Goal: Task Accomplishment & Management: Manage account settings

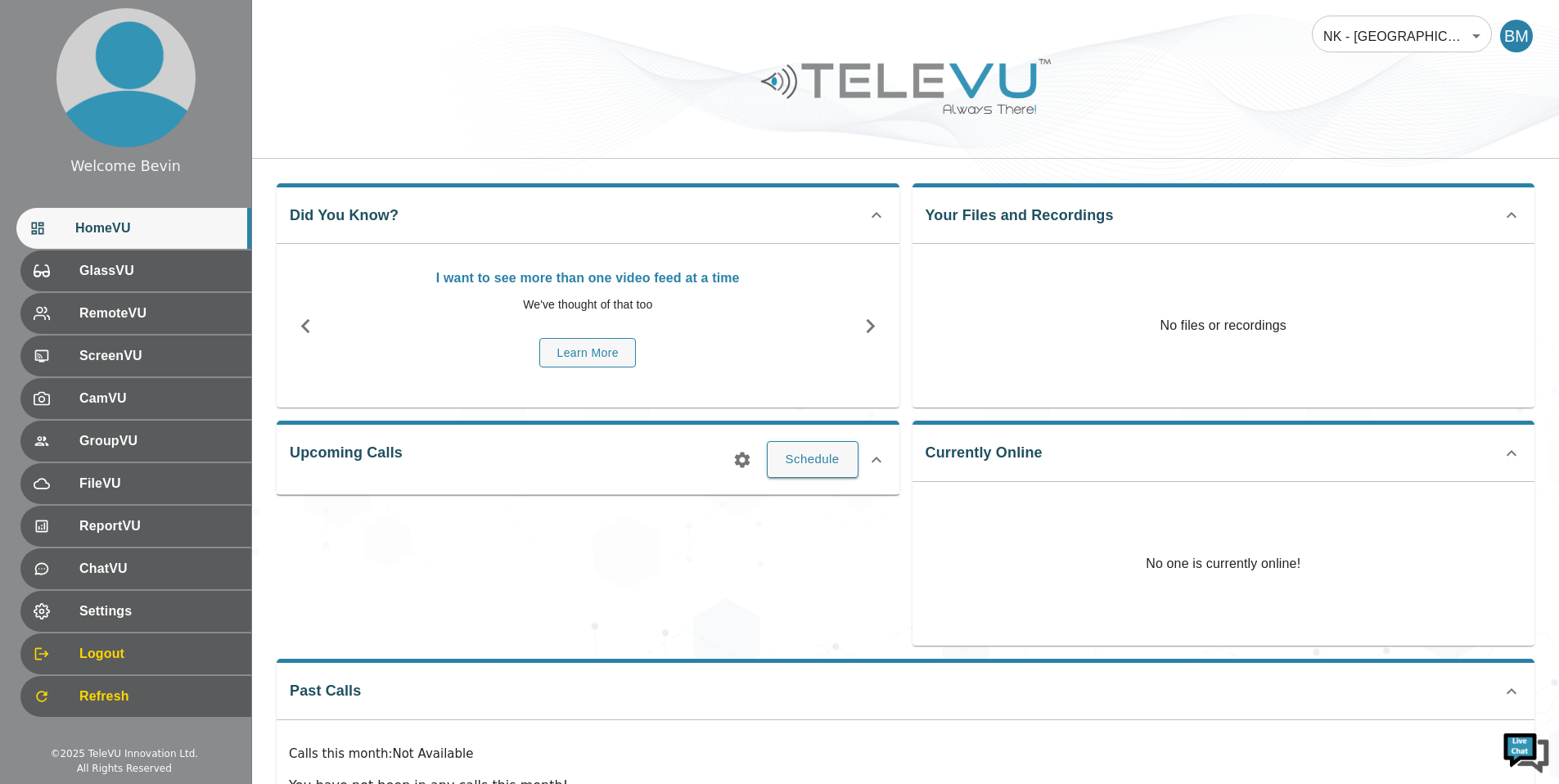
click at [1336, 34] on body "Welcome Bevin HomeVU GlassVU RemoteVU ScreenVU CamVU GroupVU FileVU ReportVU Ch…" at bounding box center [780, 436] width 1559 height 874
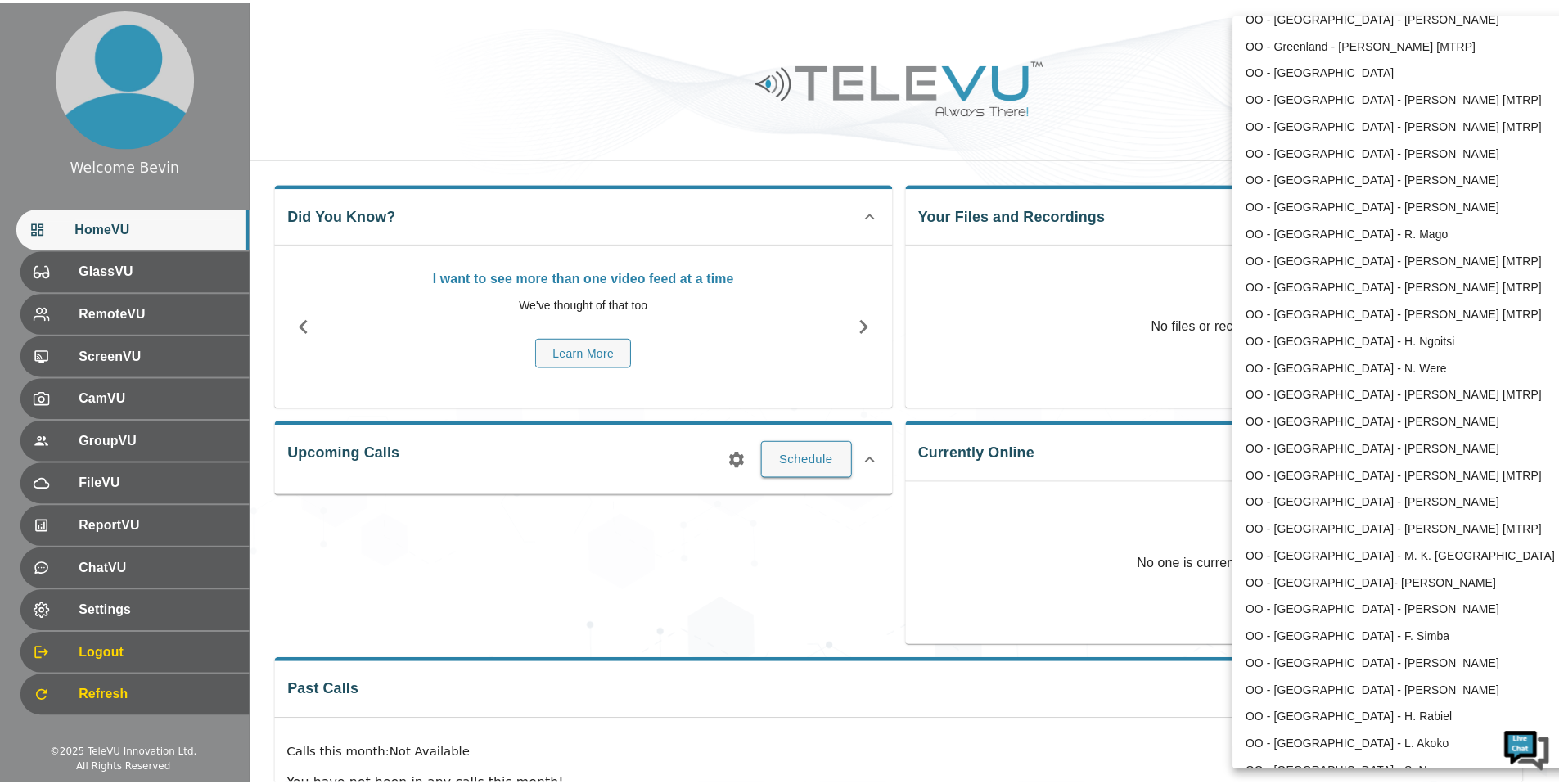
scroll to position [1141, 0]
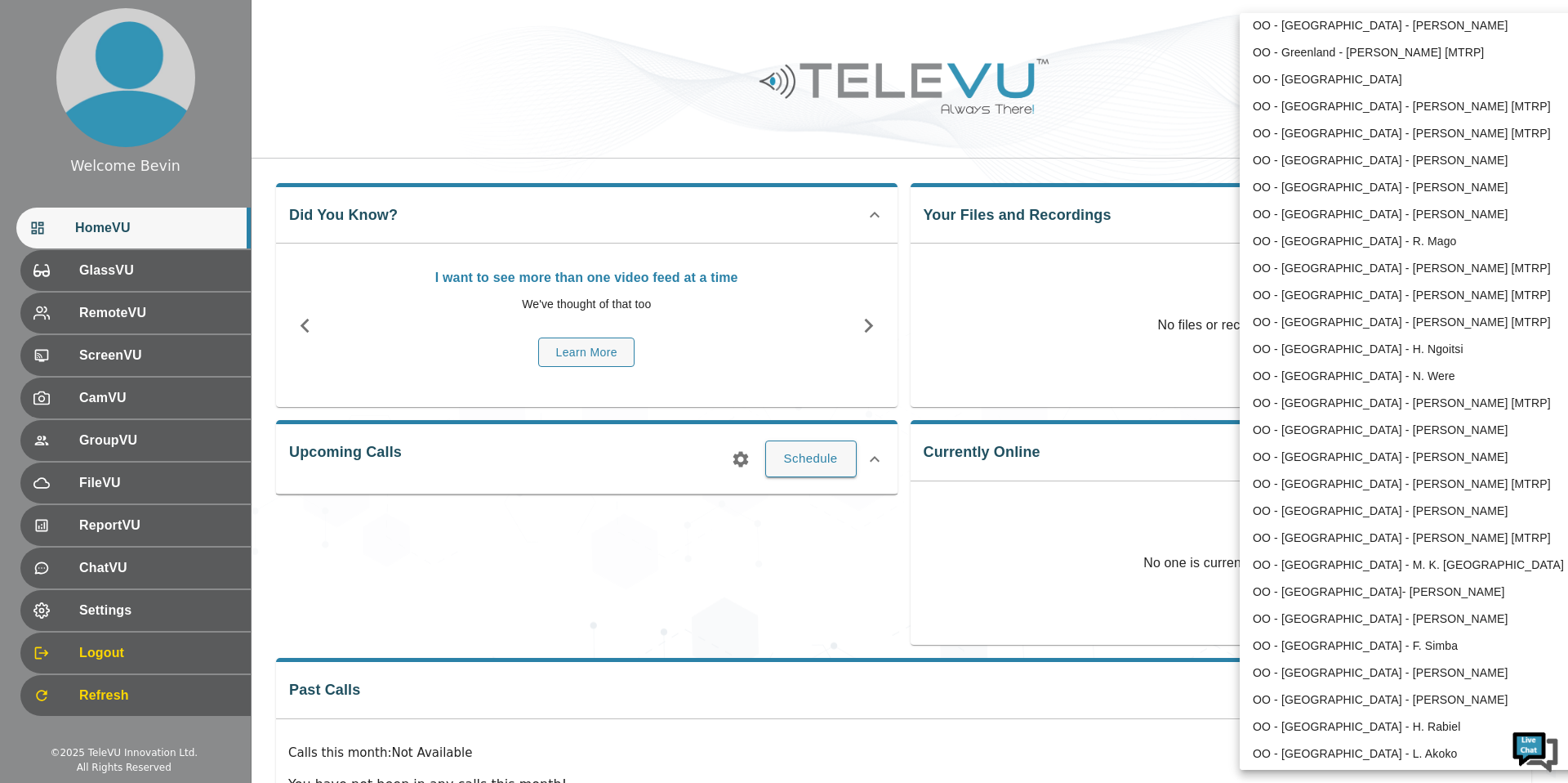
click at [1342, 135] on li "OO - [GEOGRAPHIC_DATA] - [PERSON_NAME] [MTRP]" at bounding box center [1409, 133] width 339 height 27
type input "193"
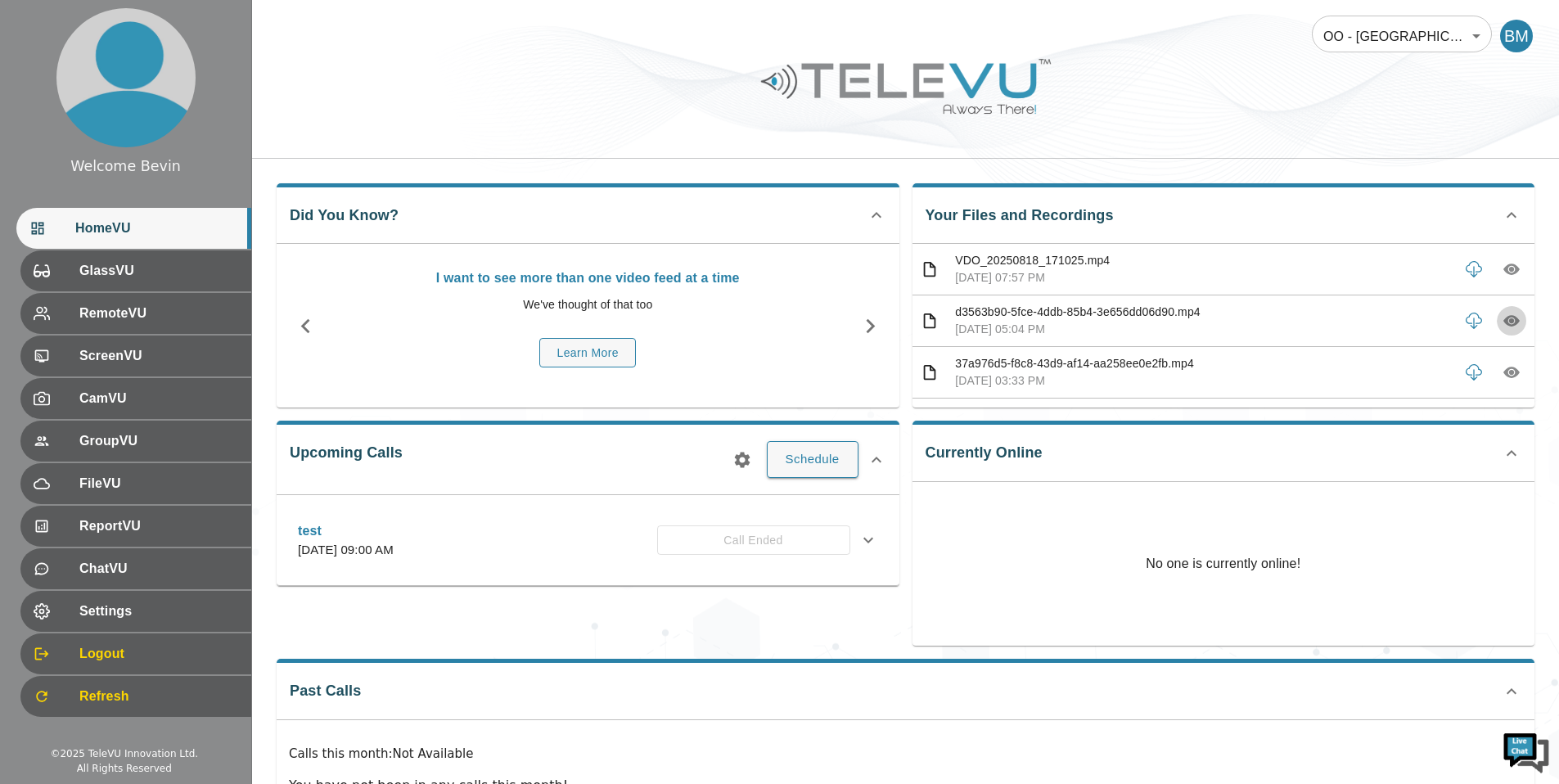
click at [1503, 320] on icon "button" at bounding box center [1511, 321] width 16 height 11
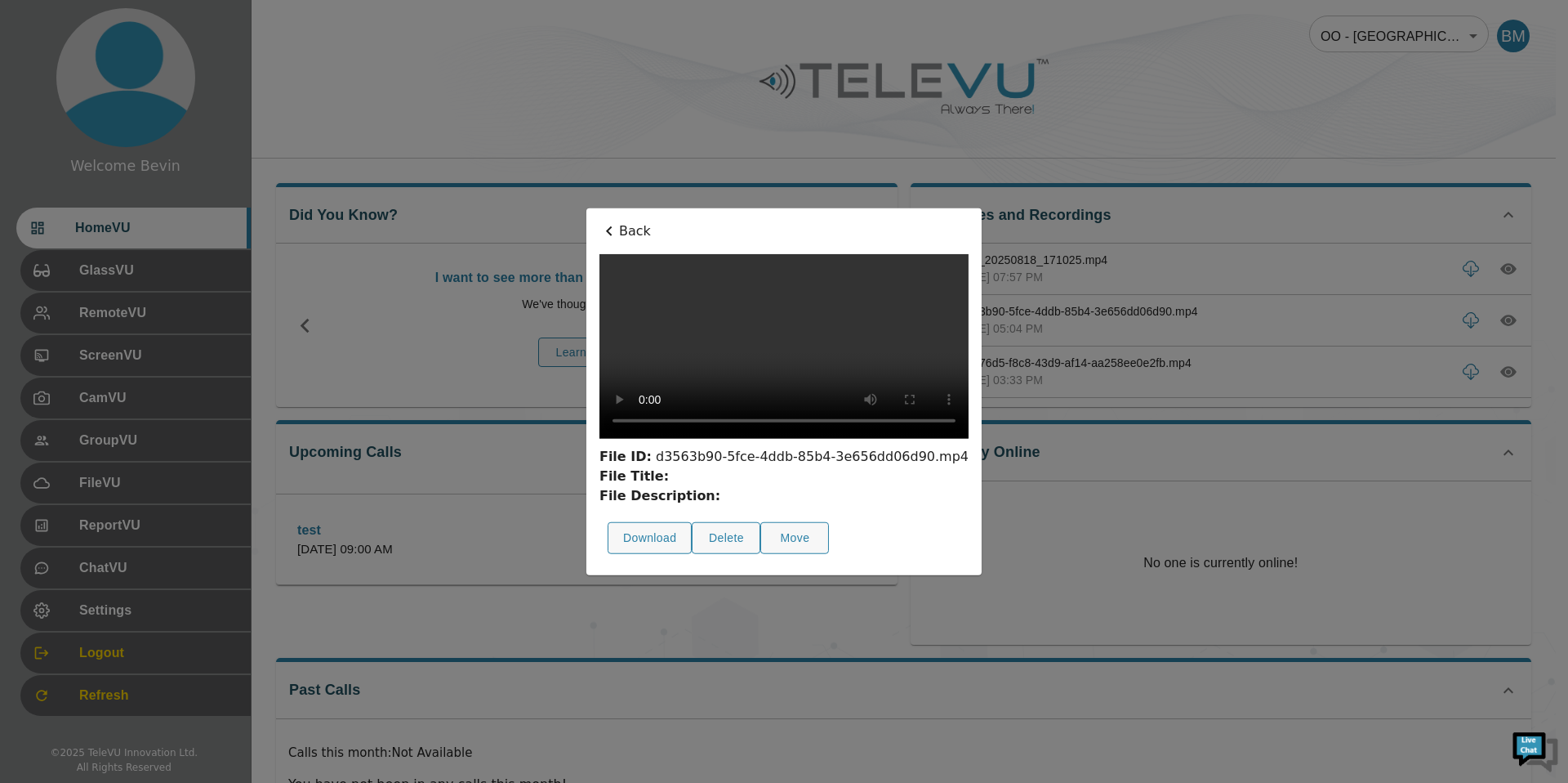
click at [599, 221] on p "Back" at bounding box center [784, 231] width 369 height 20
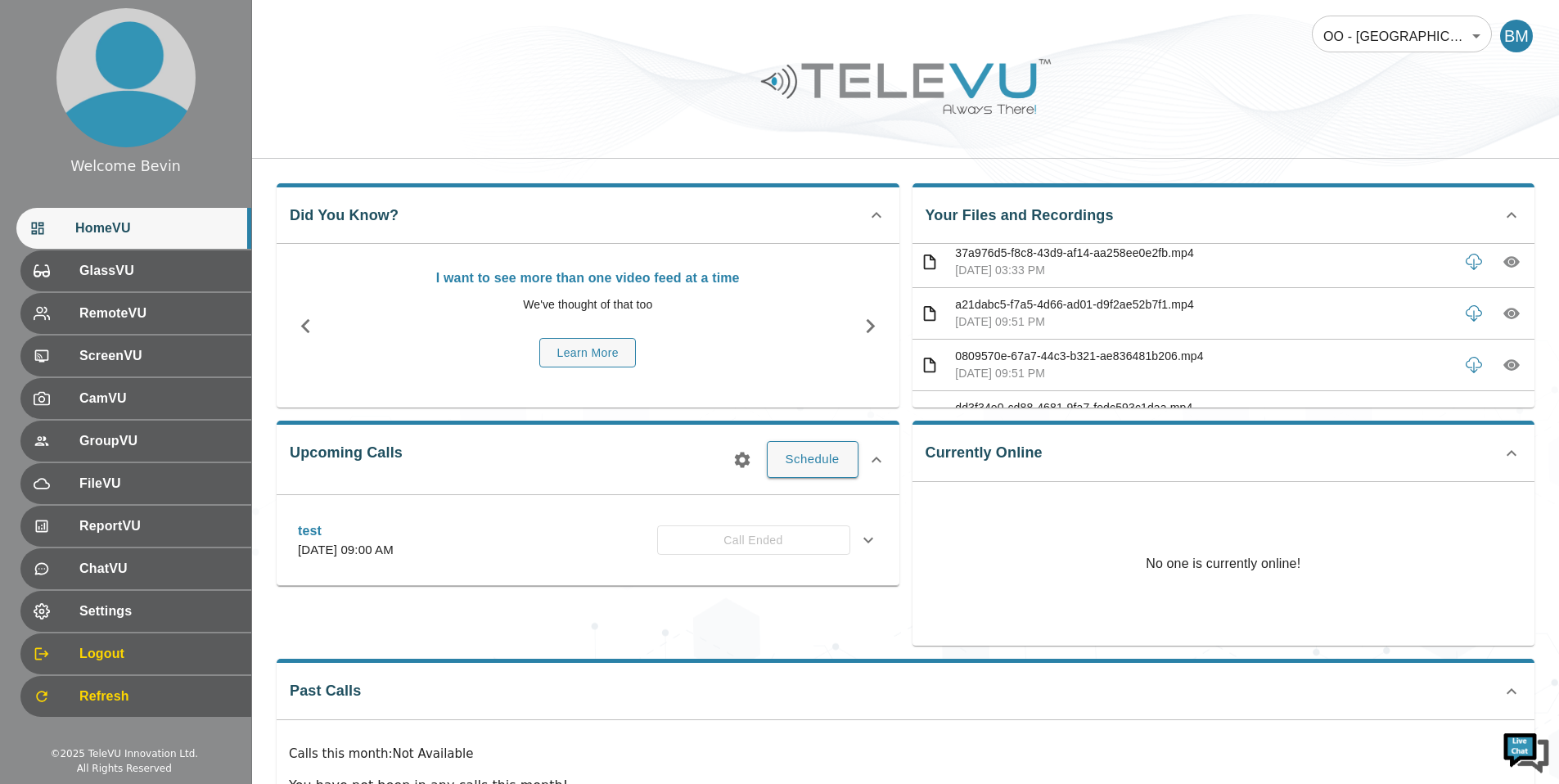
scroll to position [125, 0]
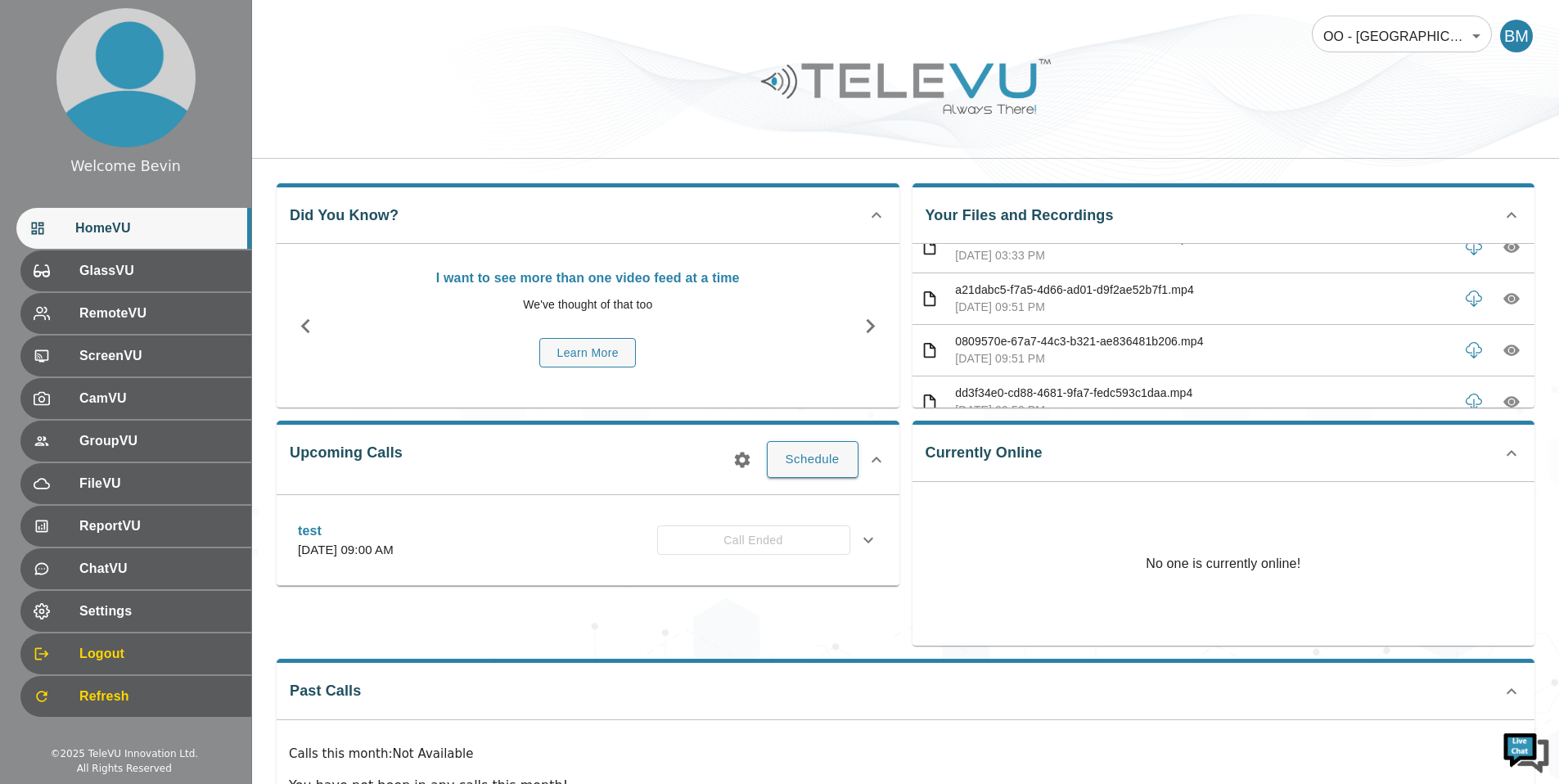
click at [1509, 299] on icon "button" at bounding box center [1511, 298] width 5 height 5
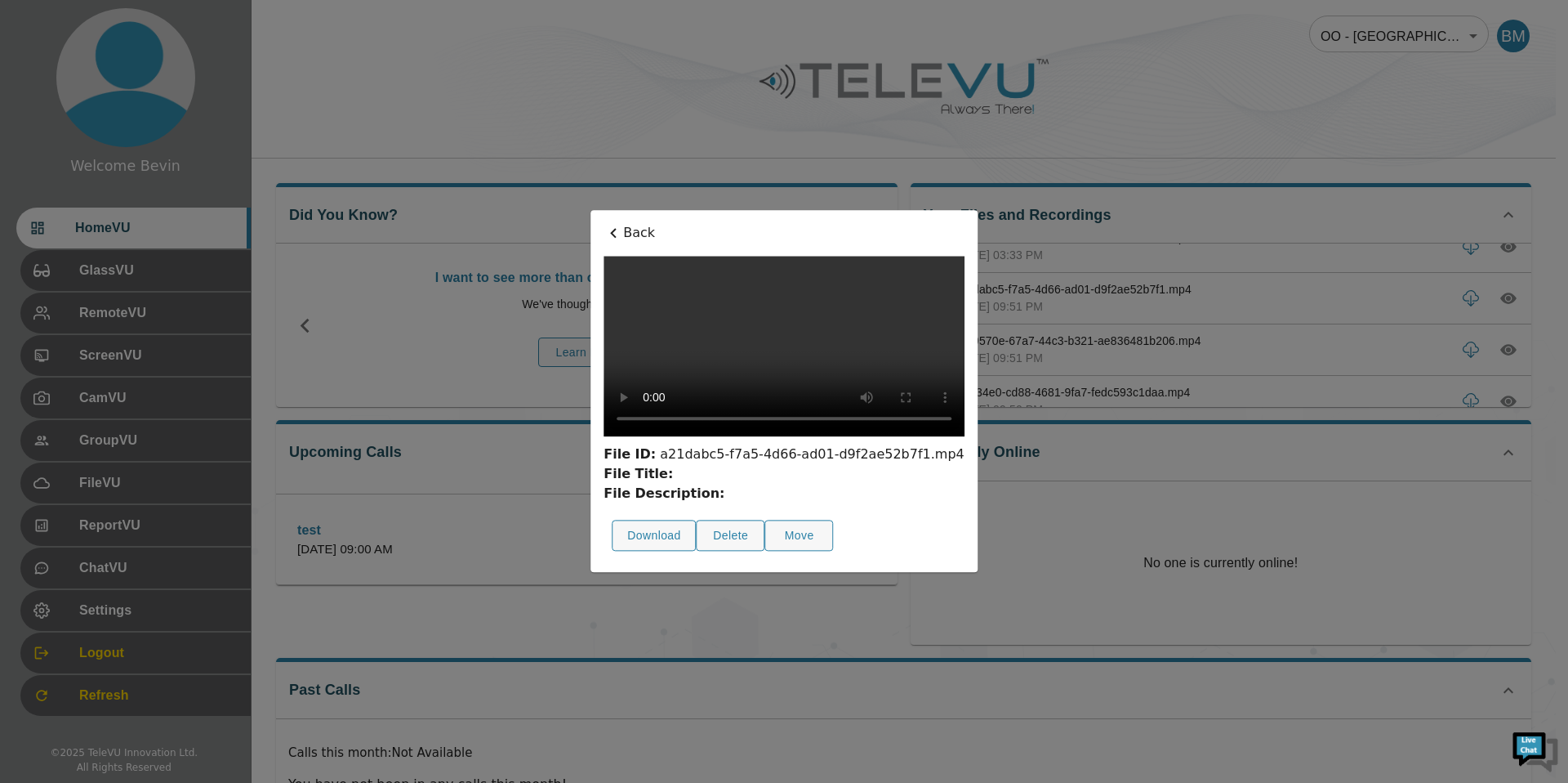
drag, startPoint x: 505, startPoint y: 145, endPoint x: 524, endPoint y: 153, distance: 20.6
click at [603, 223] on p "Back" at bounding box center [784, 233] width 361 height 20
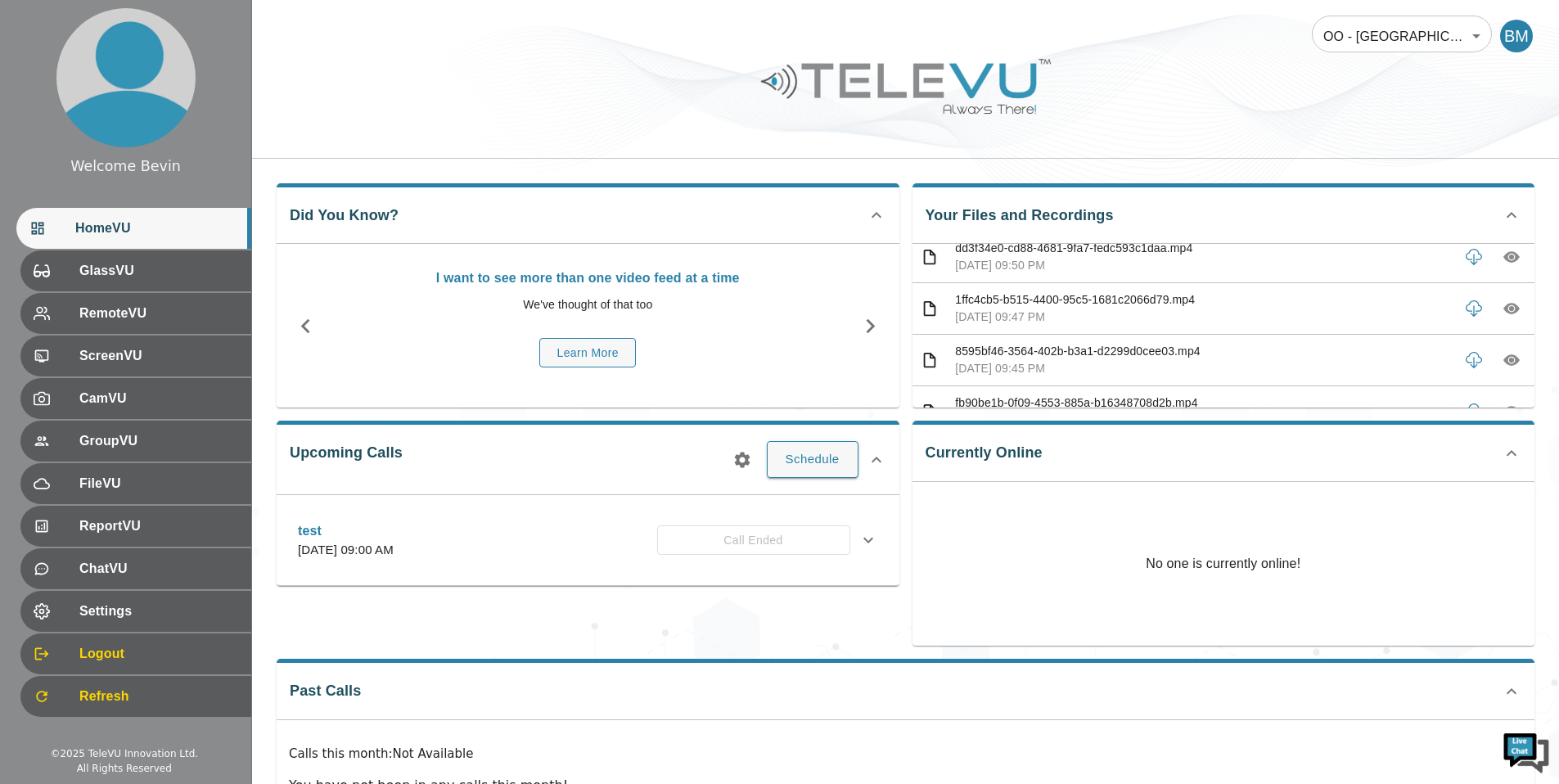
scroll to position [271, 0]
click at [1503, 304] on icon "button" at bounding box center [1511, 308] width 16 height 16
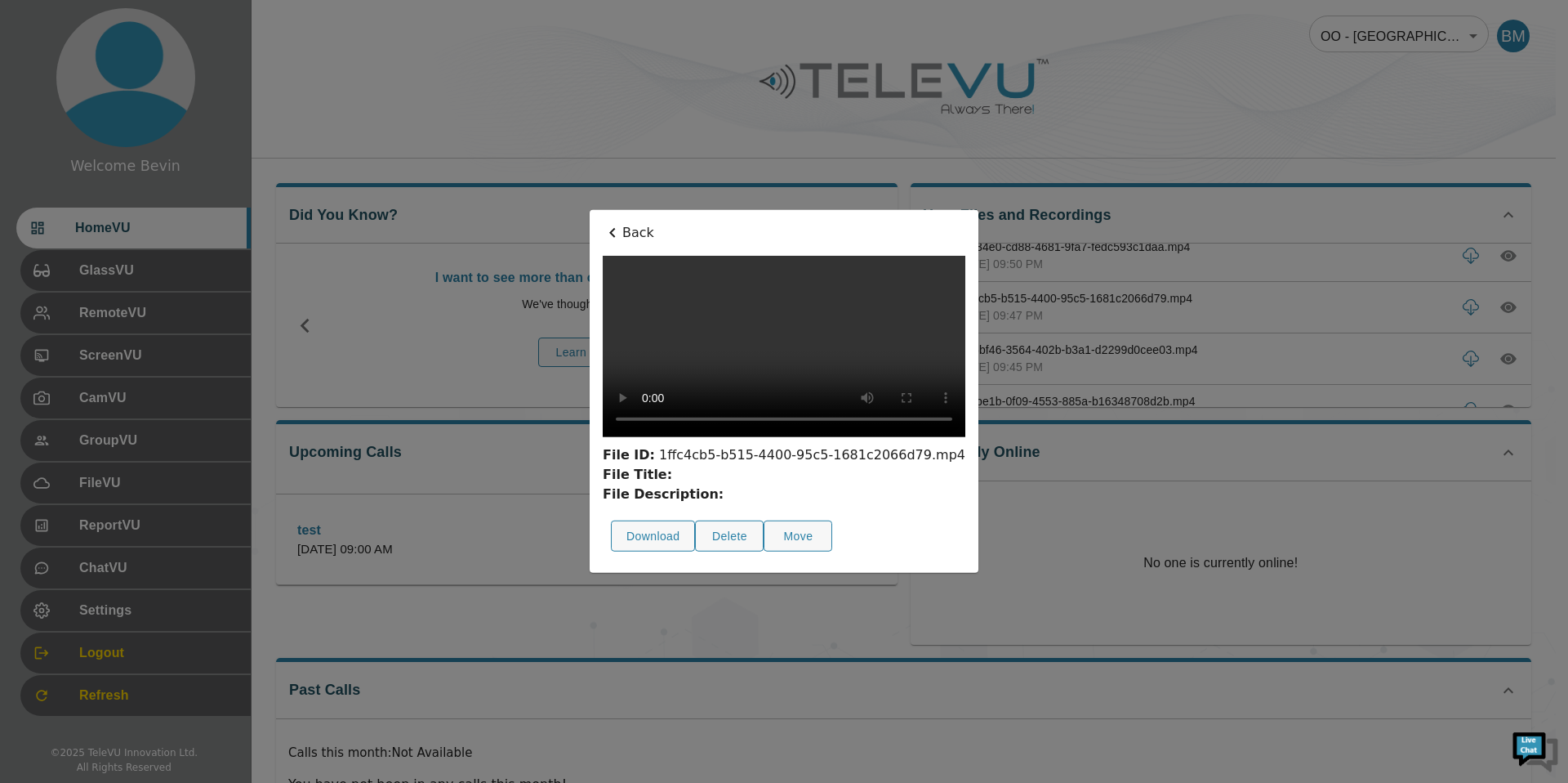
click at [602, 223] on p "Back" at bounding box center [784, 233] width 363 height 20
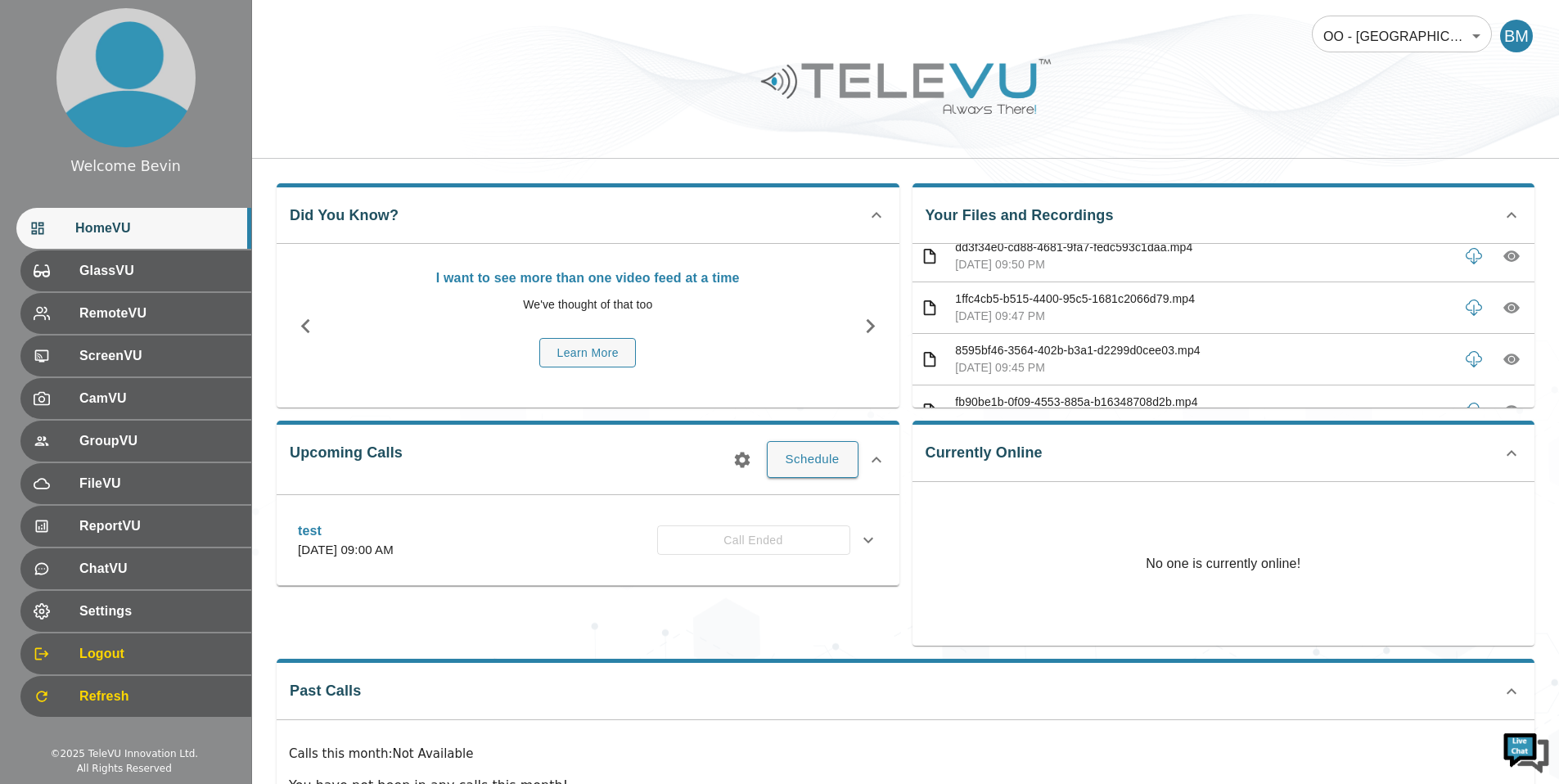
click at [1509, 307] on icon "button" at bounding box center [1511, 307] width 5 height 5
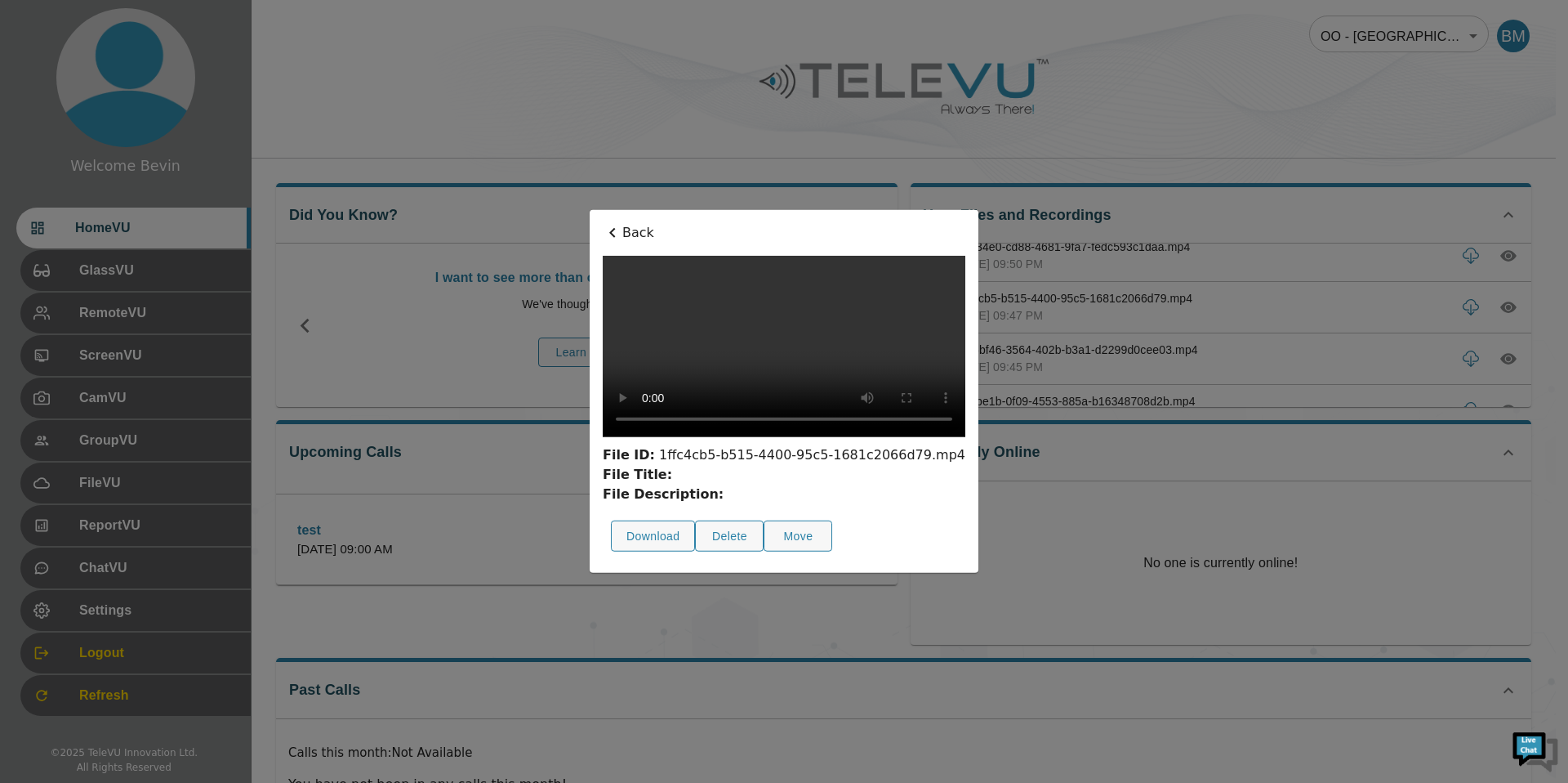
click at [602, 223] on p "Back" at bounding box center [784, 233] width 363 height 20
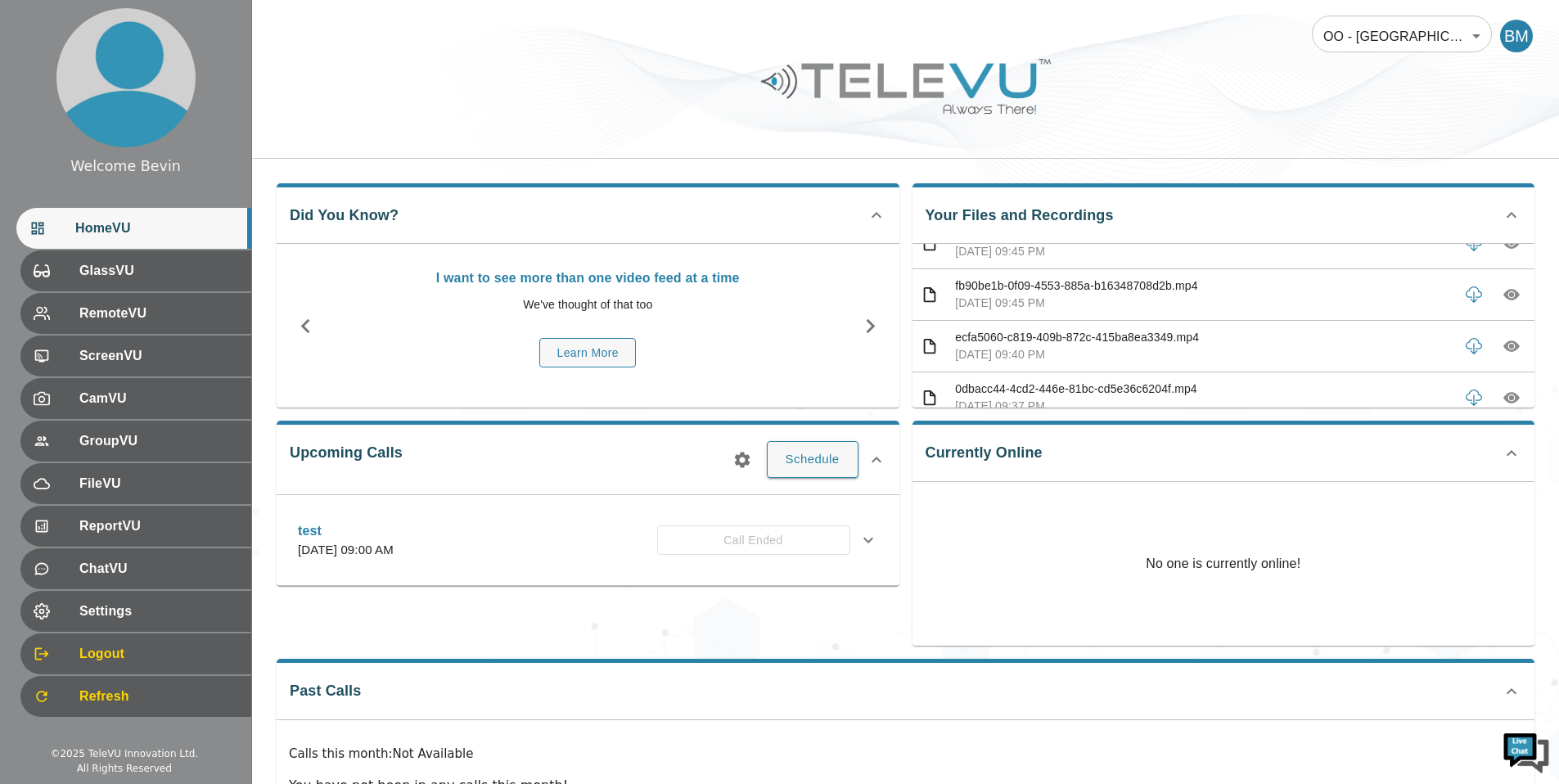
scroll to position [392, 0]
click at [1503, 341] on icon "button" at bounding box center [1511, 341] width 16 height 16
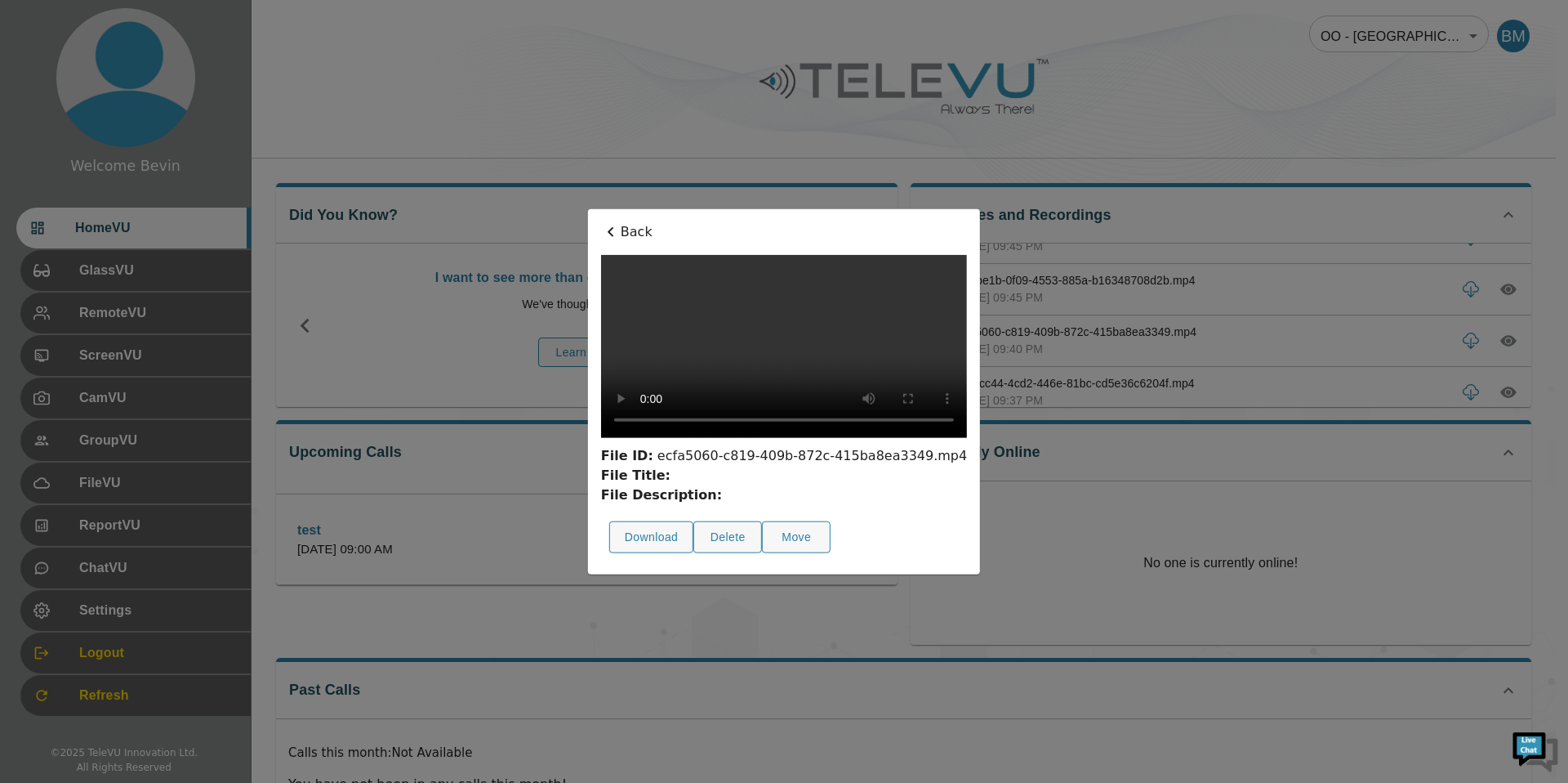
drag, startPoint x: 506, startPoint y: 151, endPoint x: 524, endPoint y: 151, distance: 18.0
click at [601, 222] on p "Back" at bounding box center [784, 232] width 366 height 20
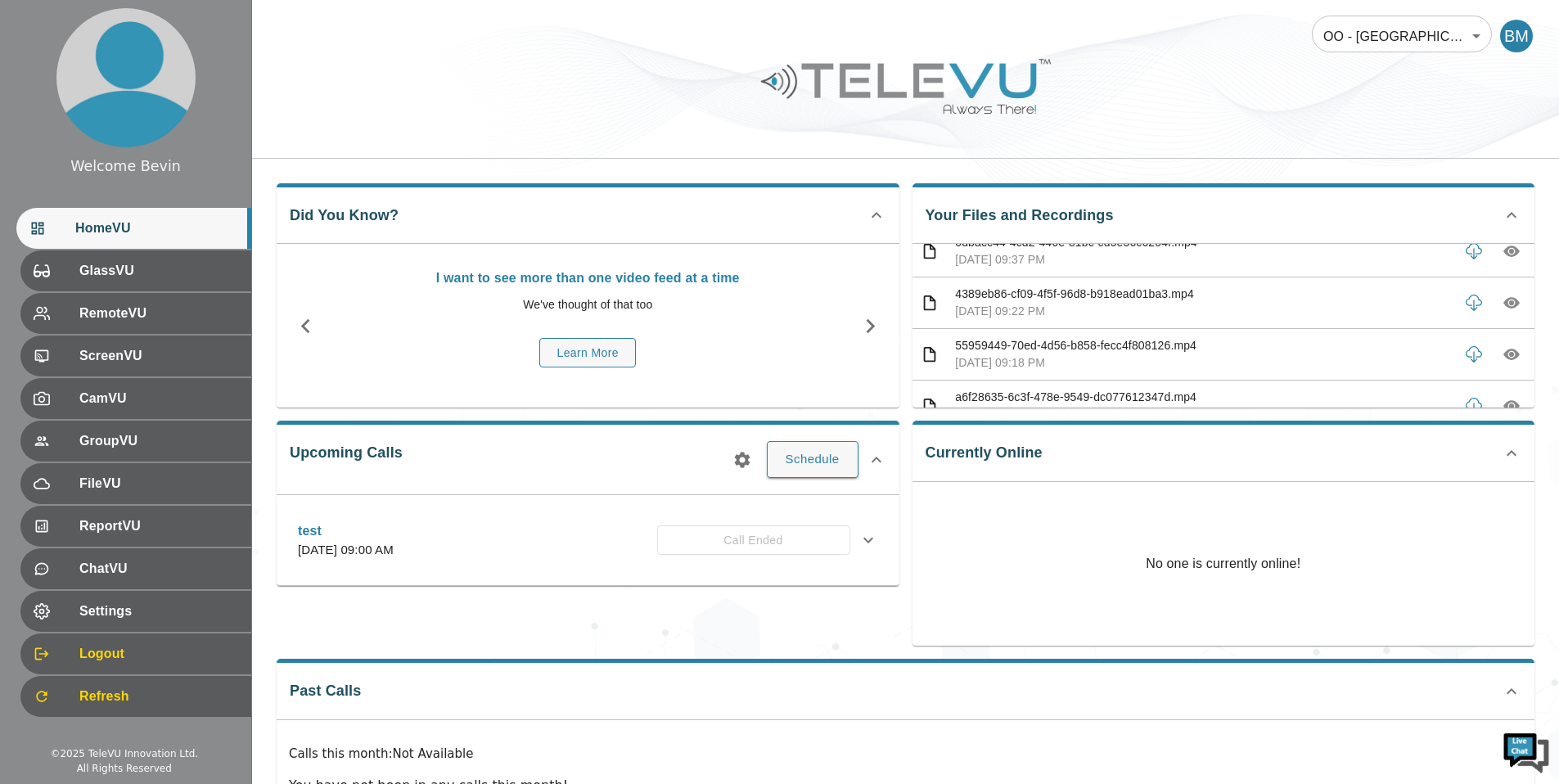
scroll to position [503, 0]
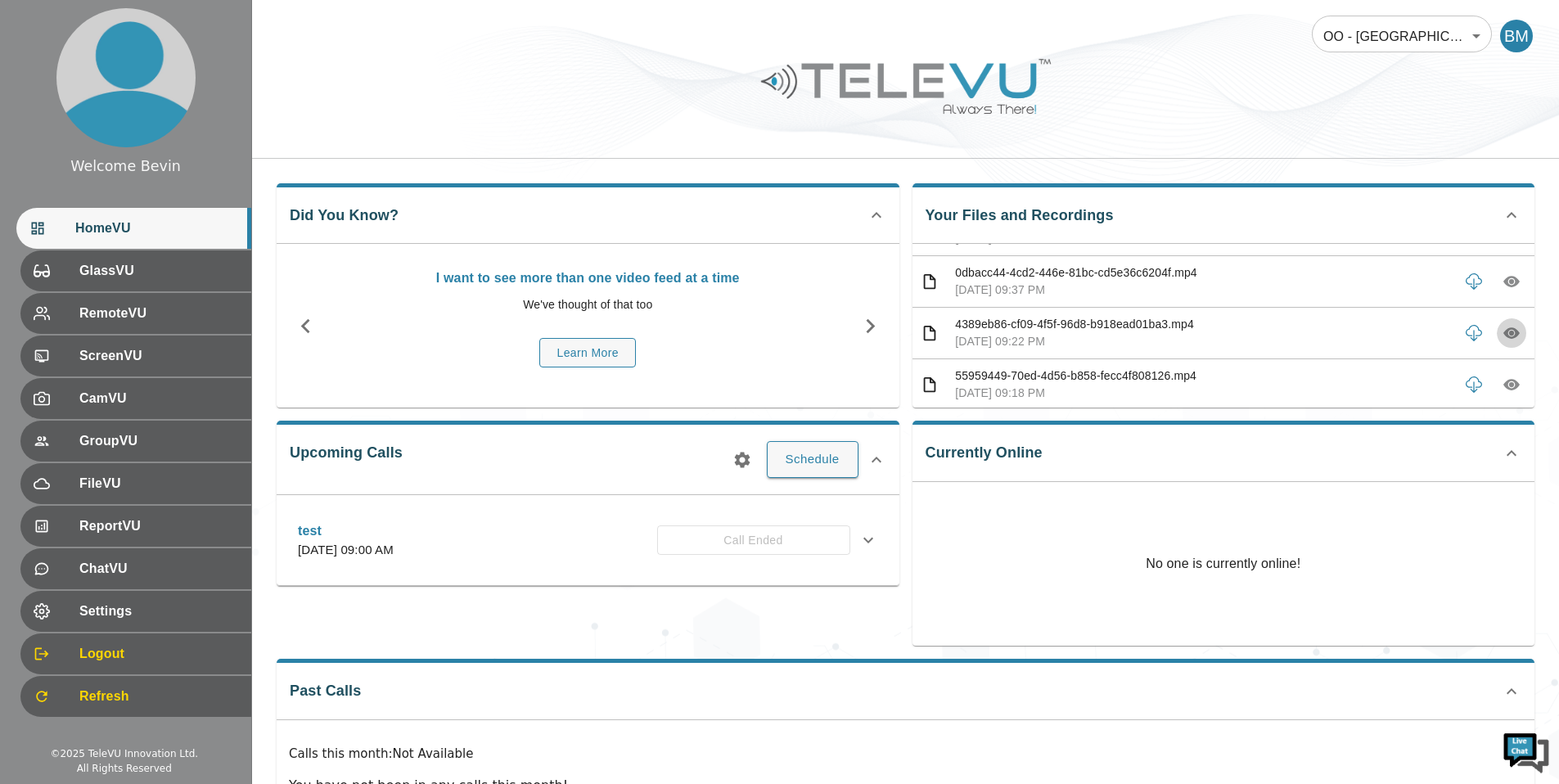
click at [1509, 334] on icon "button" at bounding box center [1511, 333] width 5 height 5
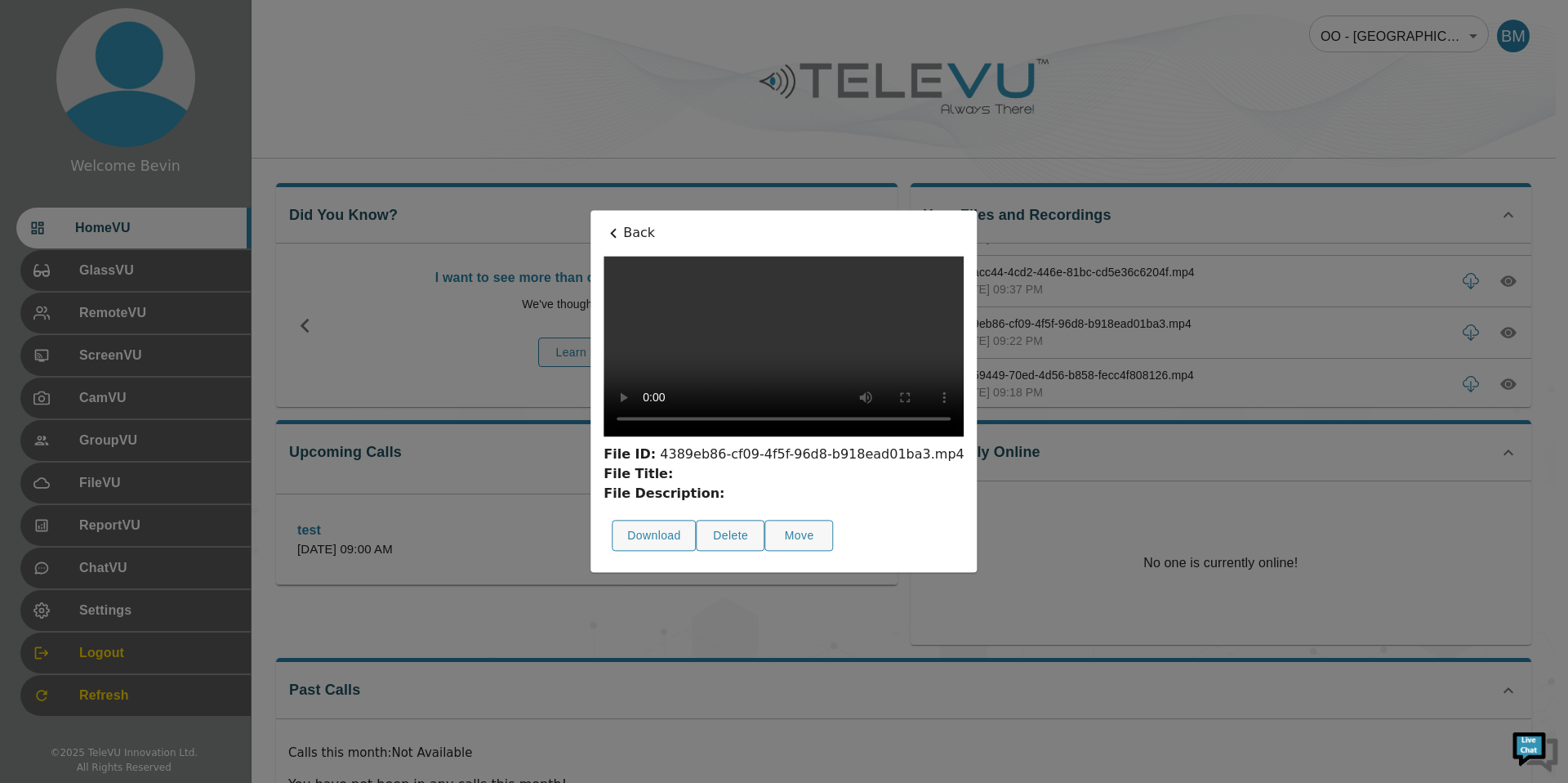
click at [610, 227] on icon at bounding box center [613, 232] width 6 height 10
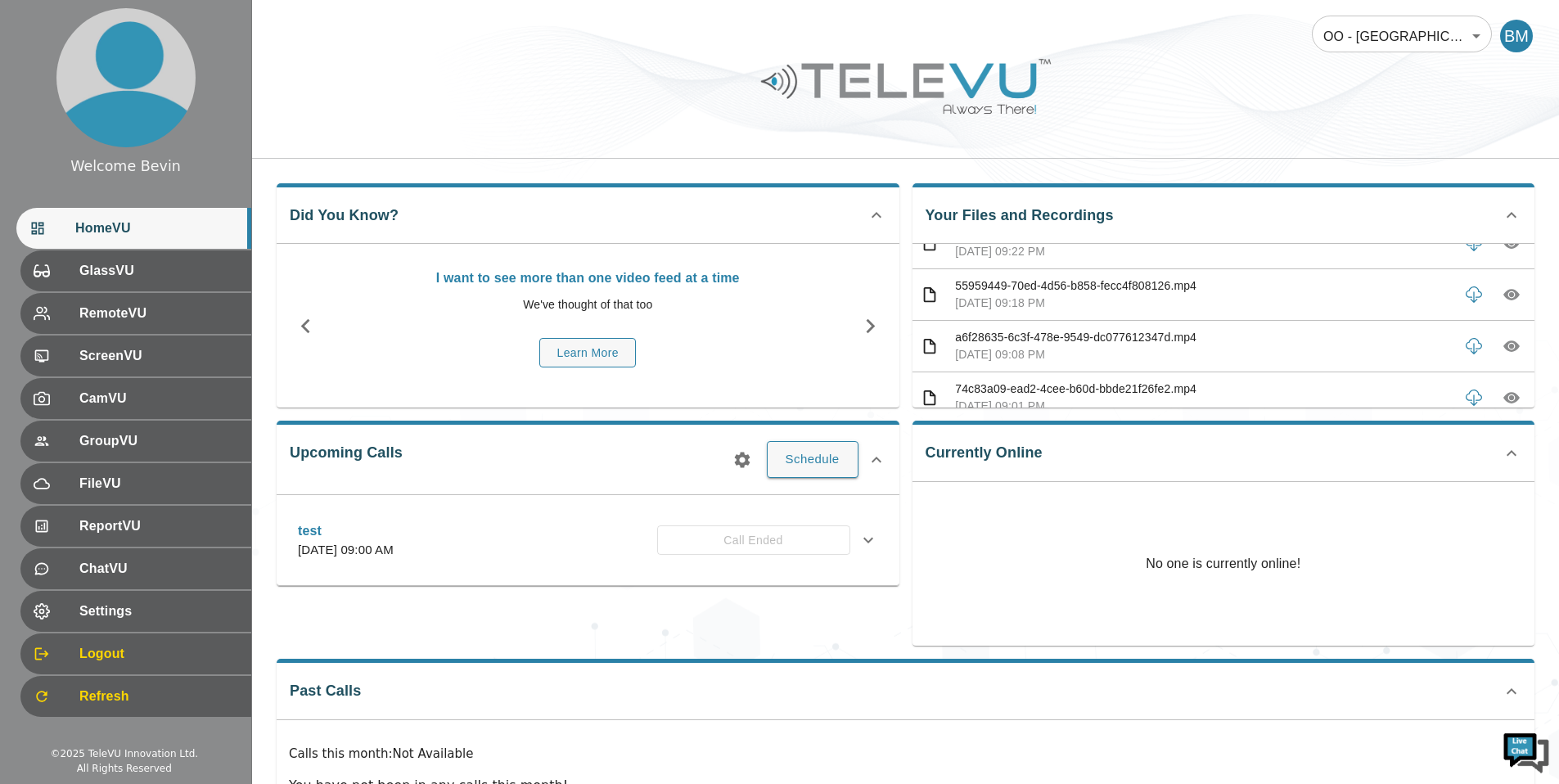
scroll to position [594, 0]
click at [1503, 293] on icon "button" at bounding box center [1511, 294] width 16 height 11
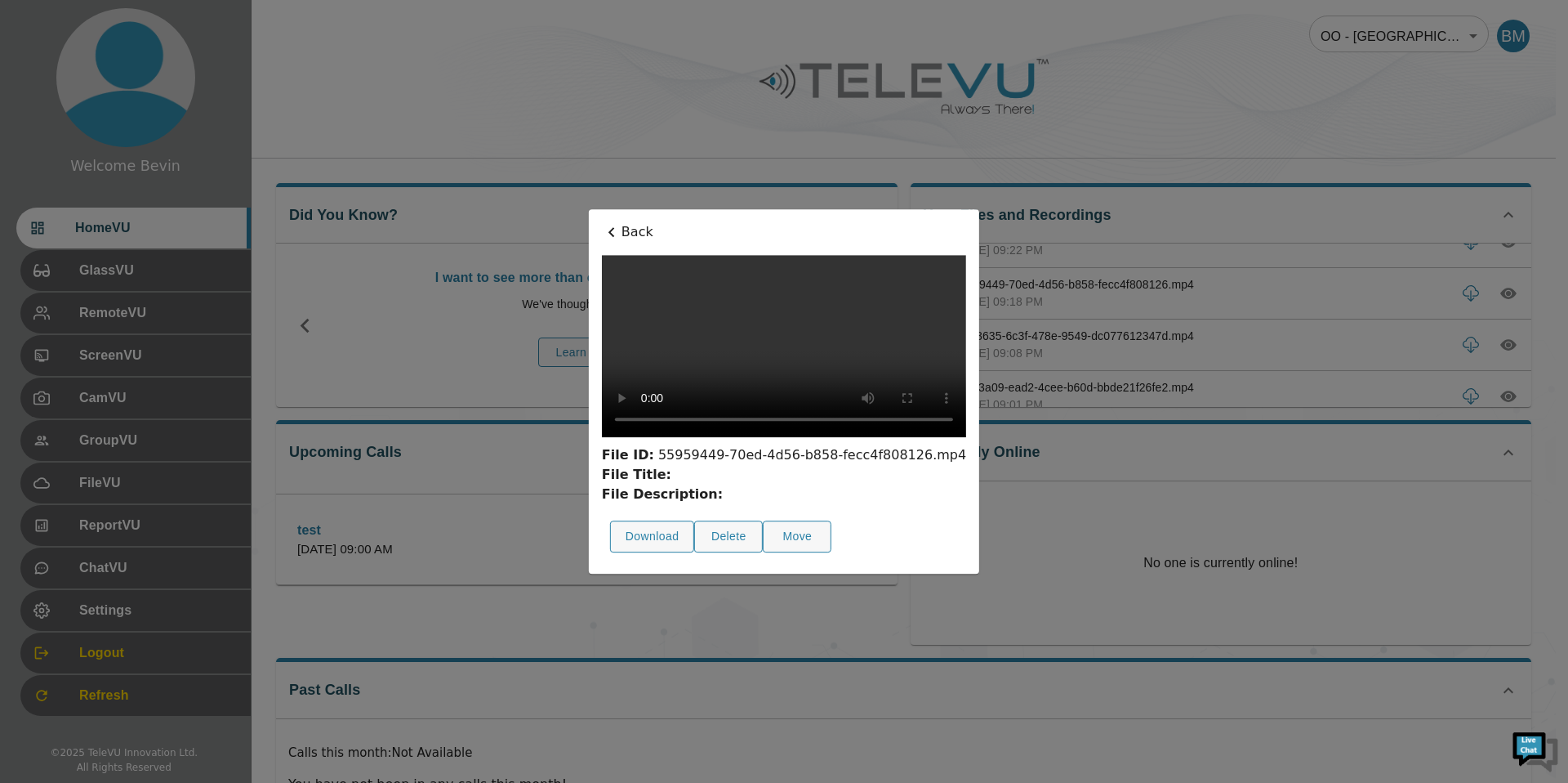
click at [588, 209] on div "Back File ID: 55959449-70ed-4d56-b858-fecc4f808126.mp4 File Title: File Descrip…" at bounding box center [783, 391] width 390 height 364
click at [602, 222] on p "Back" at bounding box center [784, 232] width 364 height 20
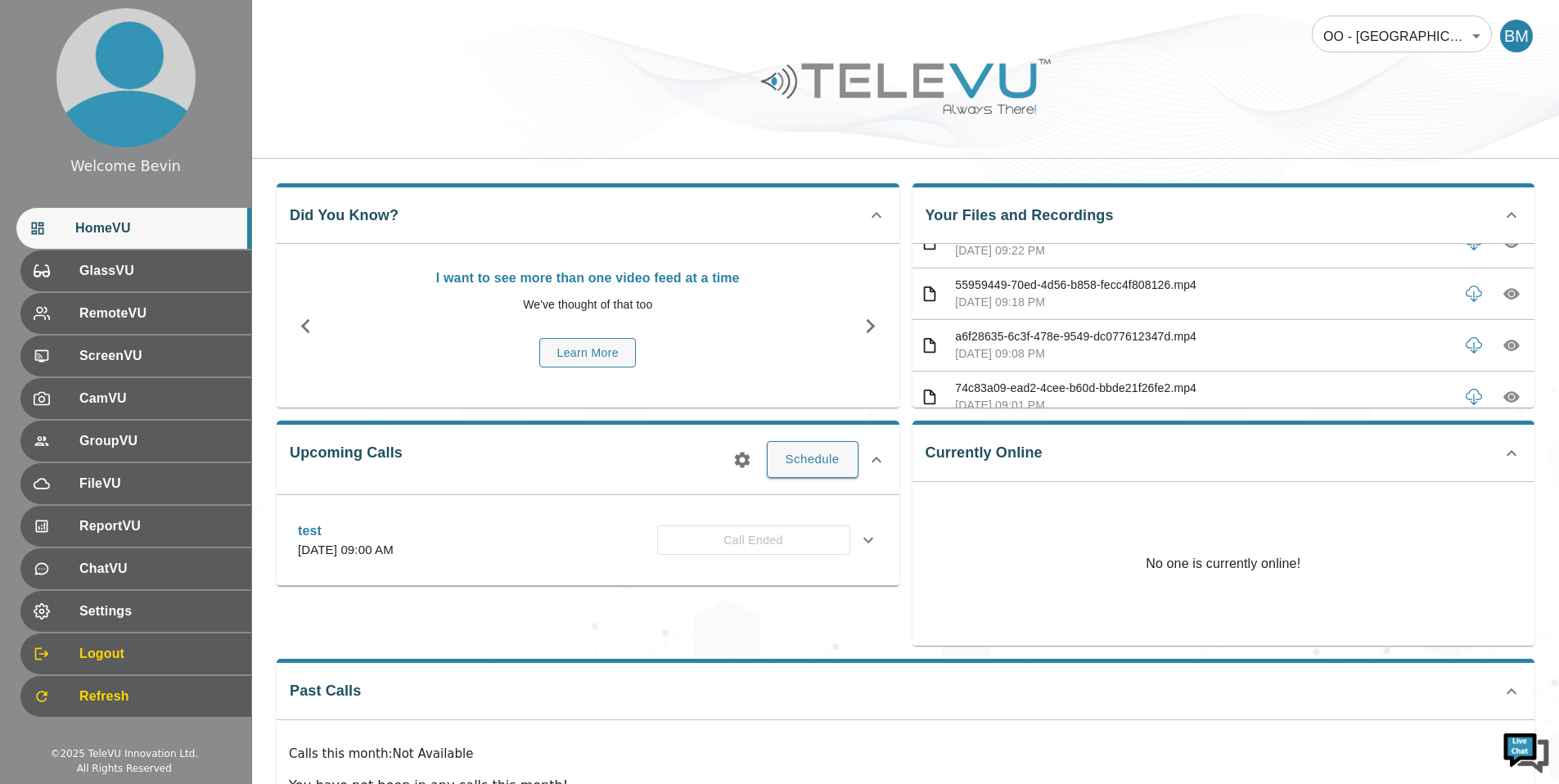
click at [1505, 347] on icon "button" at bounding box center [1511, 346] width 16 height 11
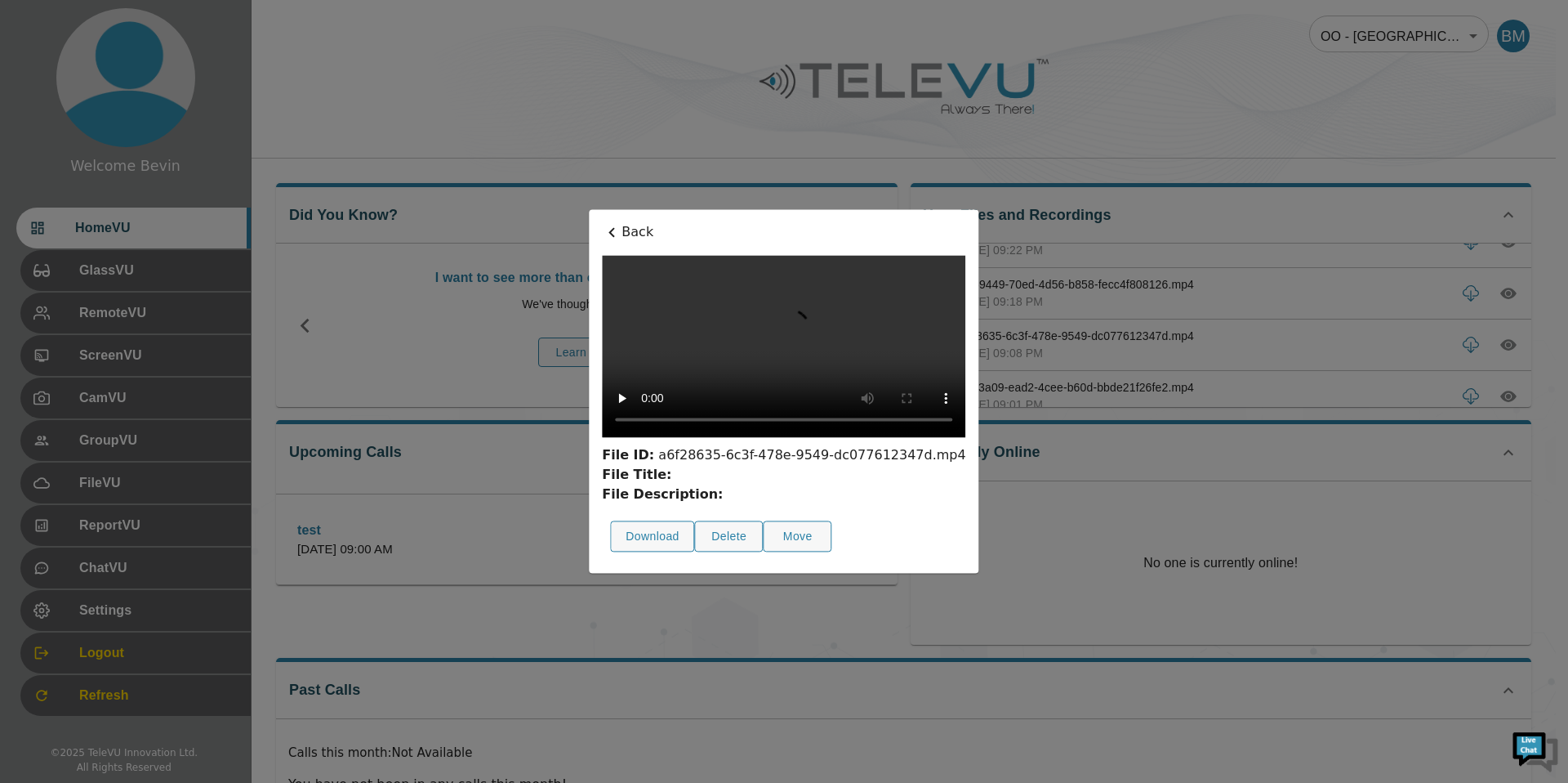
click at [602, 222] on p "Back" at bounding box center [784, 232] width 363 height 20
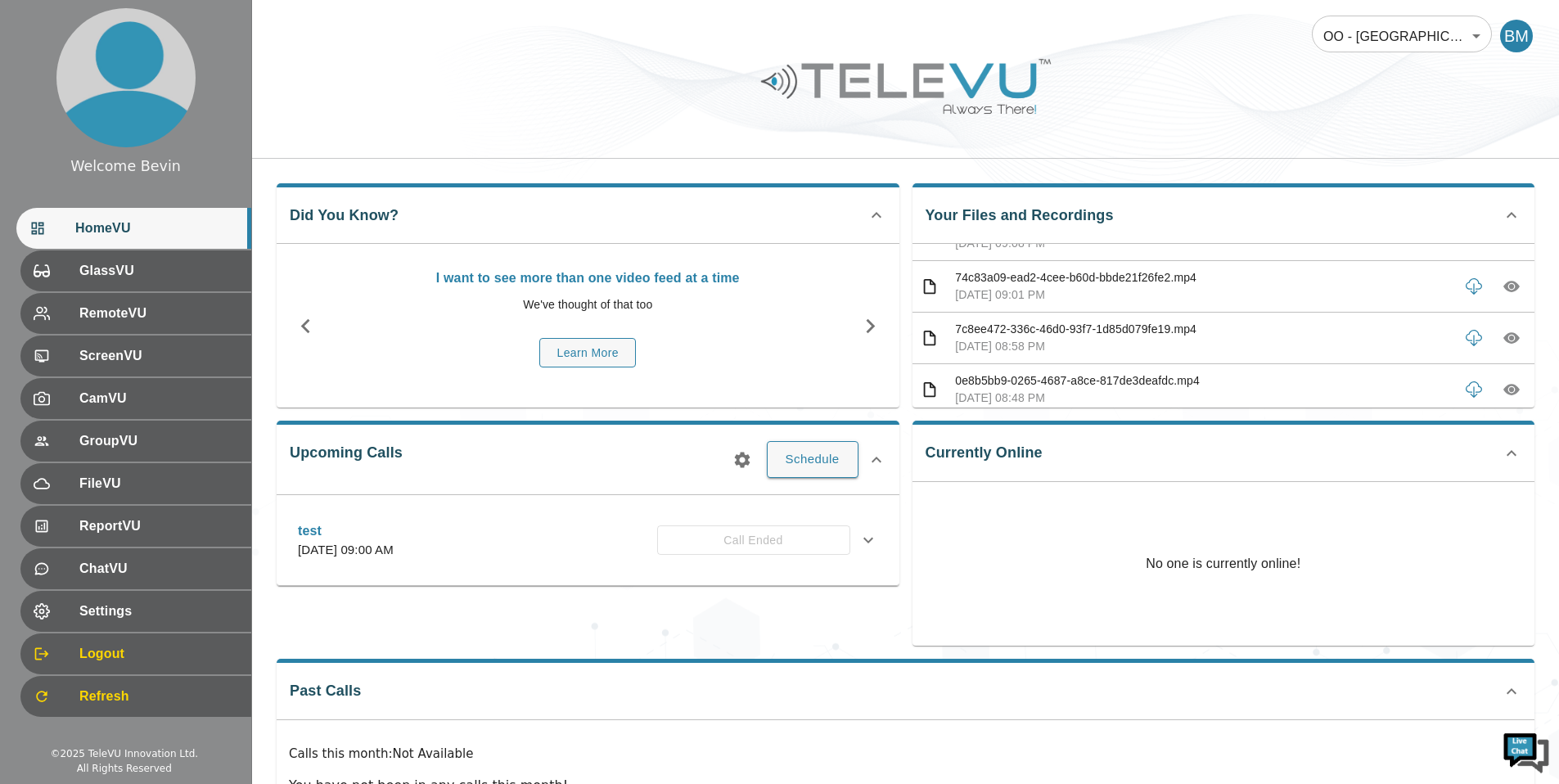
scroll to position [722, 0]
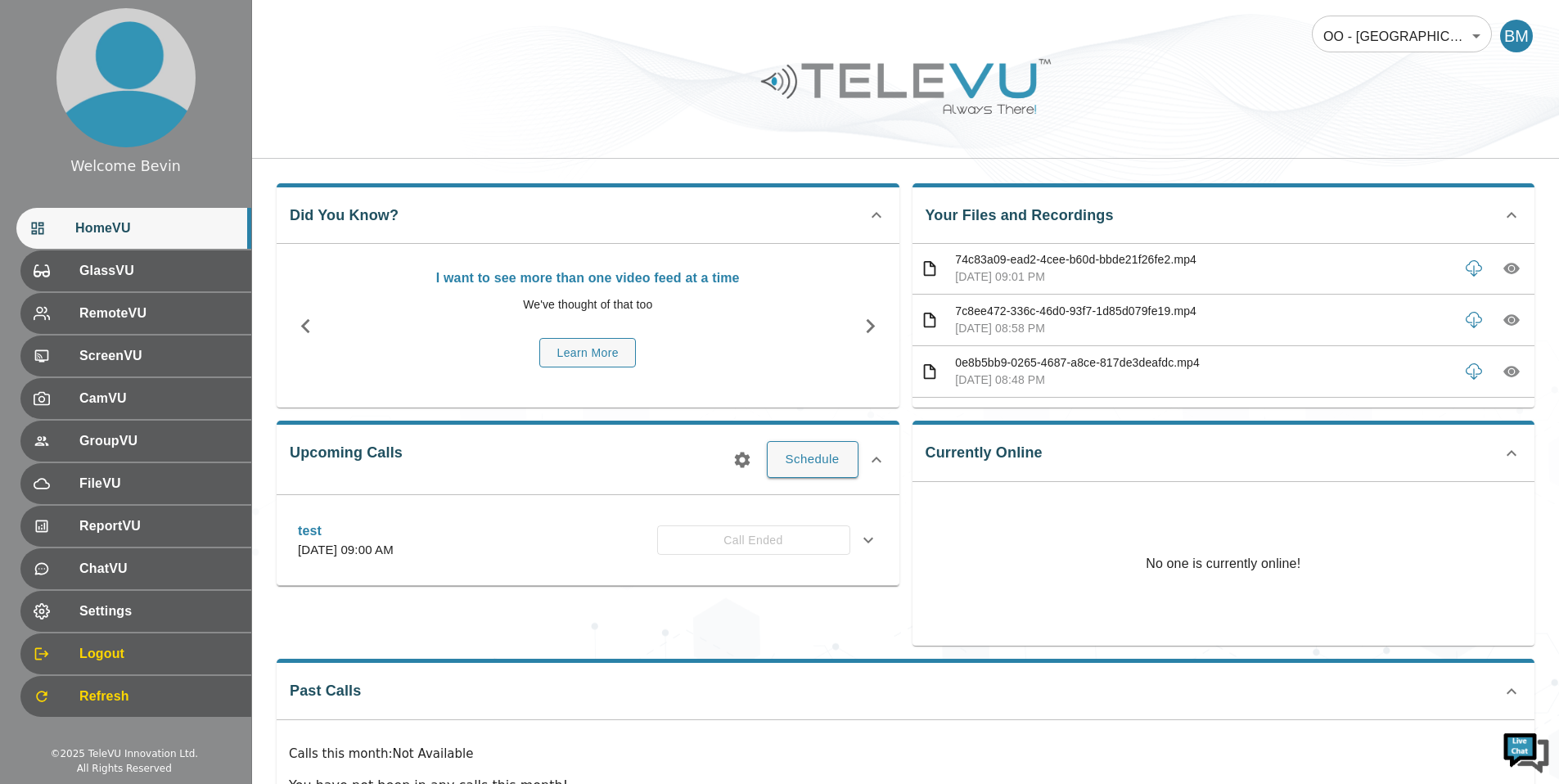
click at [1508, 269] on button "button" at bounding box center [1511, 268] width 29 height 29
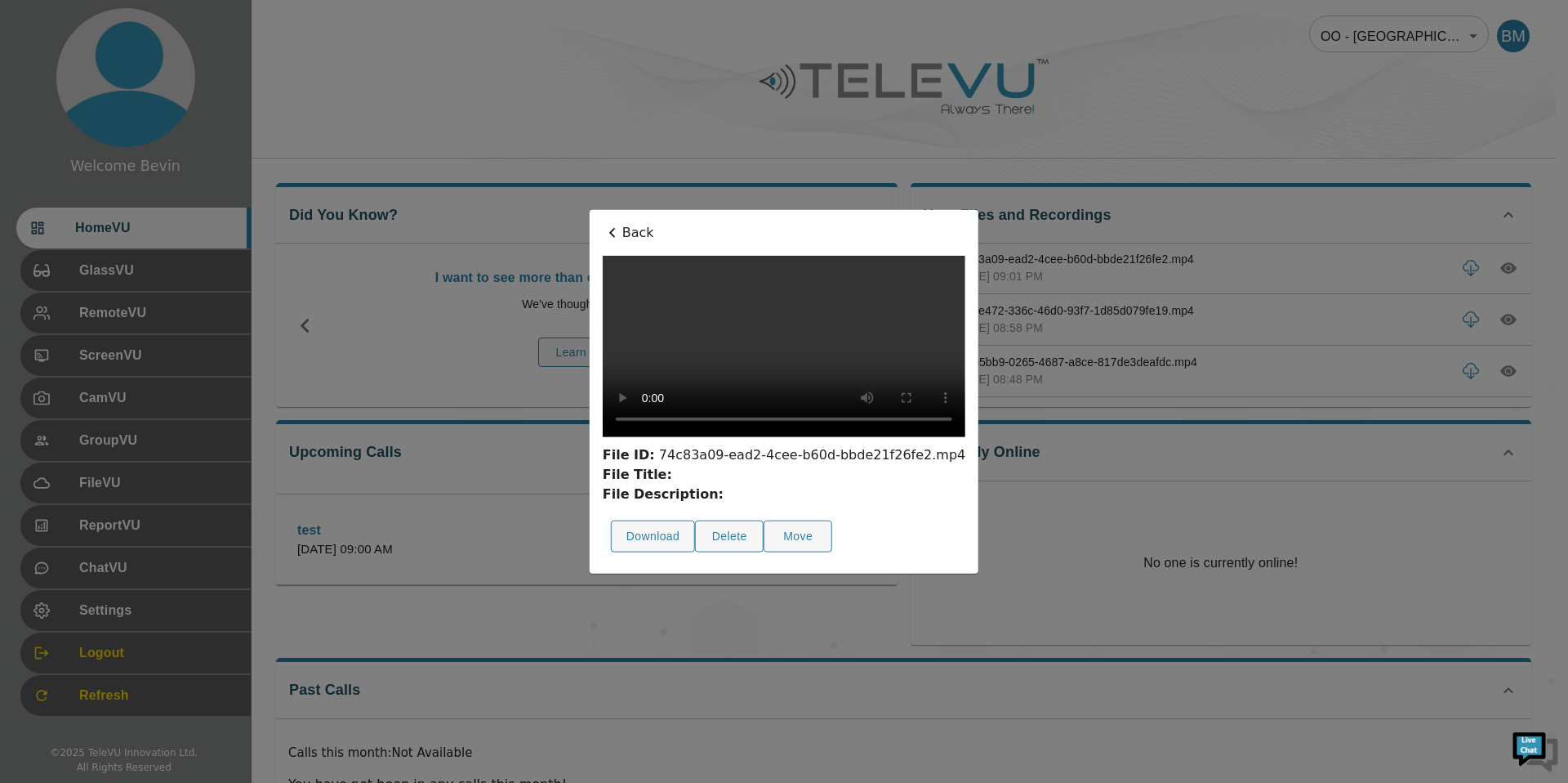
click at [589, 209] on div "Back File ID: 74c83a09-ead2-4cee-b60d-bbde21f26fe2.mp4 File Title: File Descrip…" at bounding box center [784, 391] width 389 height 363
click at [602, 223] on p "Back" at bounding box center [784, 233] width 363 height 20
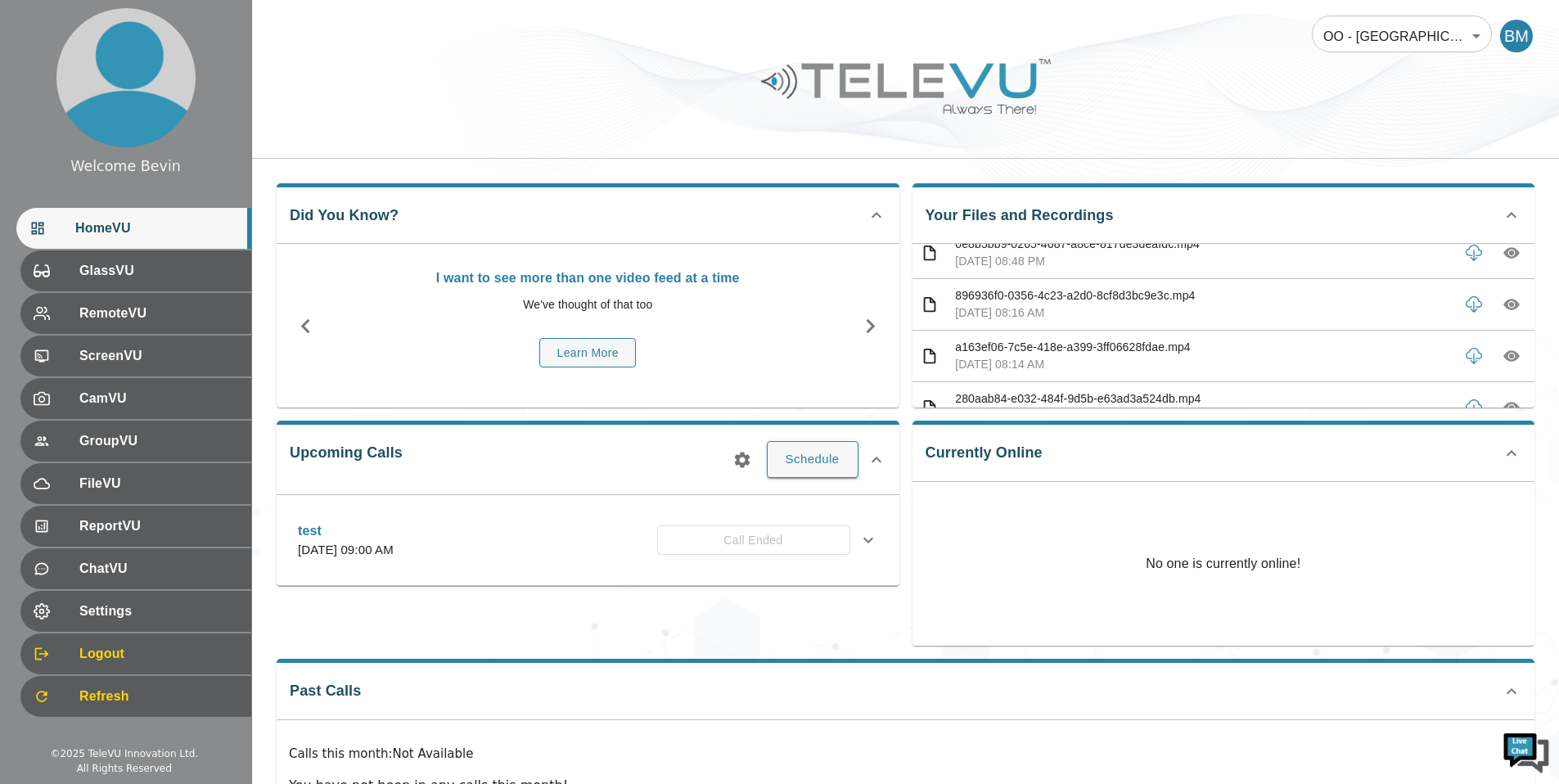
scroll to position [843, 0]
click at [1503, 305] on icon "button" at bounding box center [1511, 303] width 16 height 11
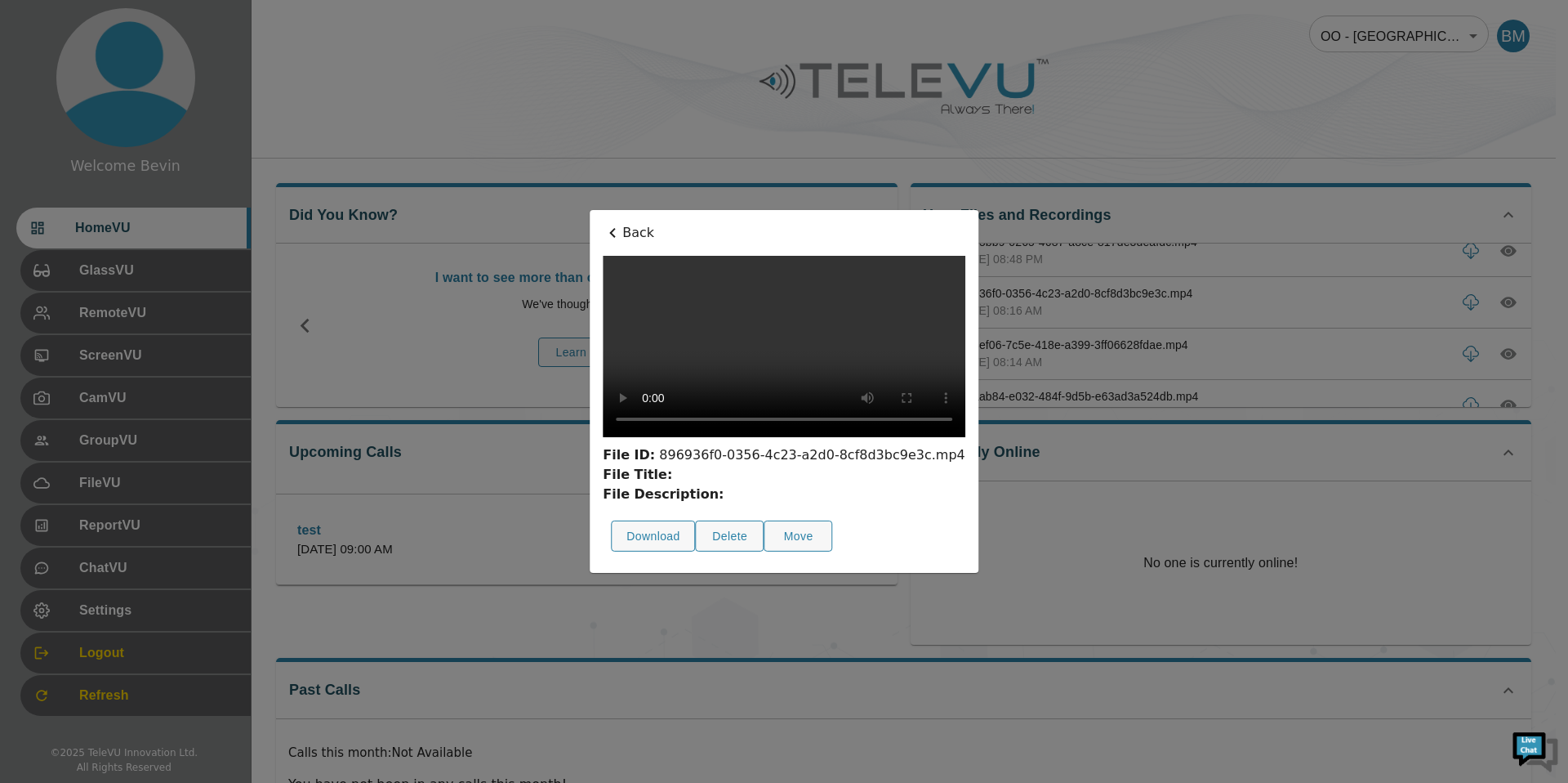
click at [602, 223] on p "Back" at bounding box center [784, 233] width 363 height 20
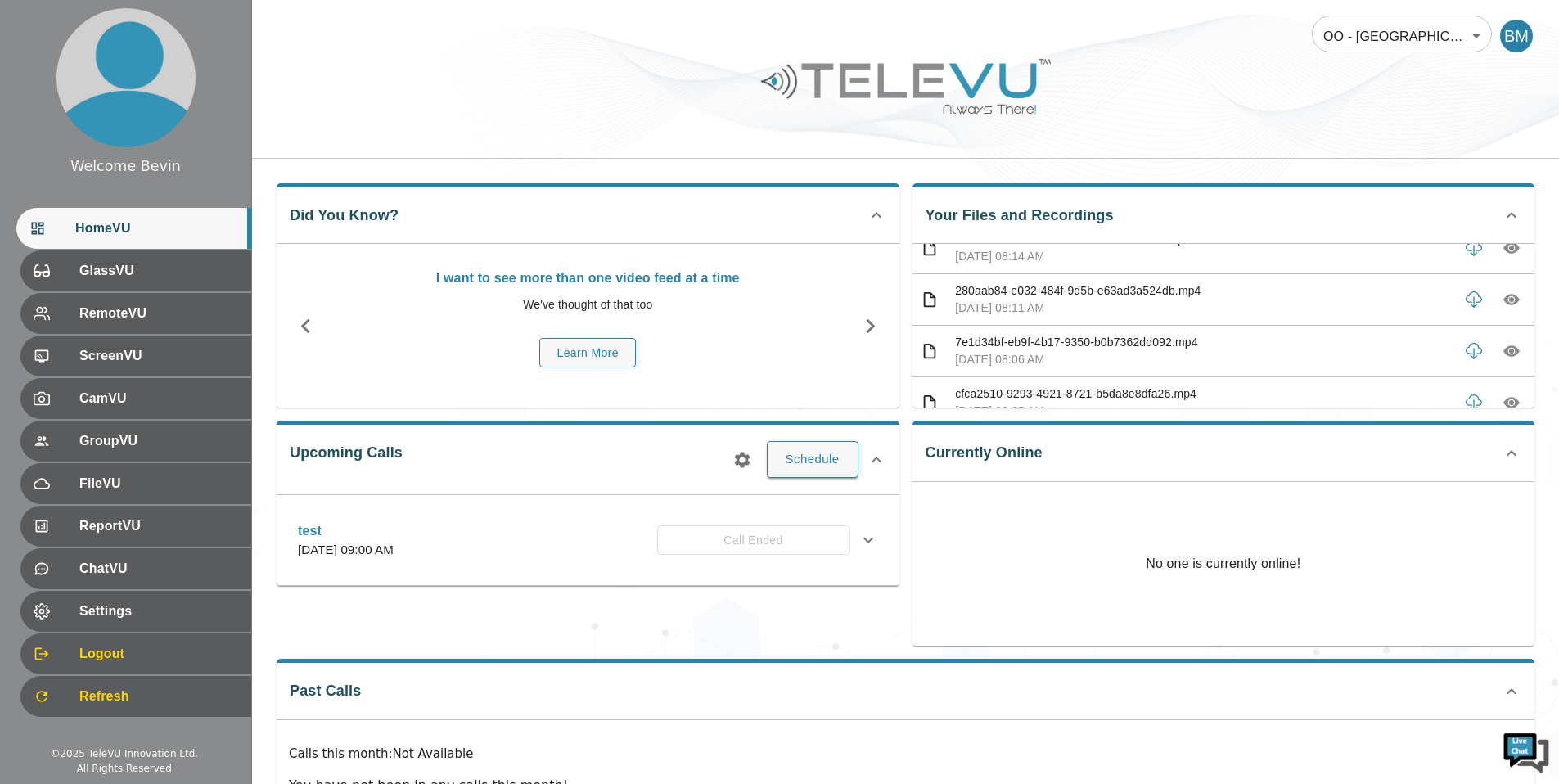
scroll to position [951, 0]
click at [1509, 354] on button "button" at bounding box center [1511, 349] width 29 height 29
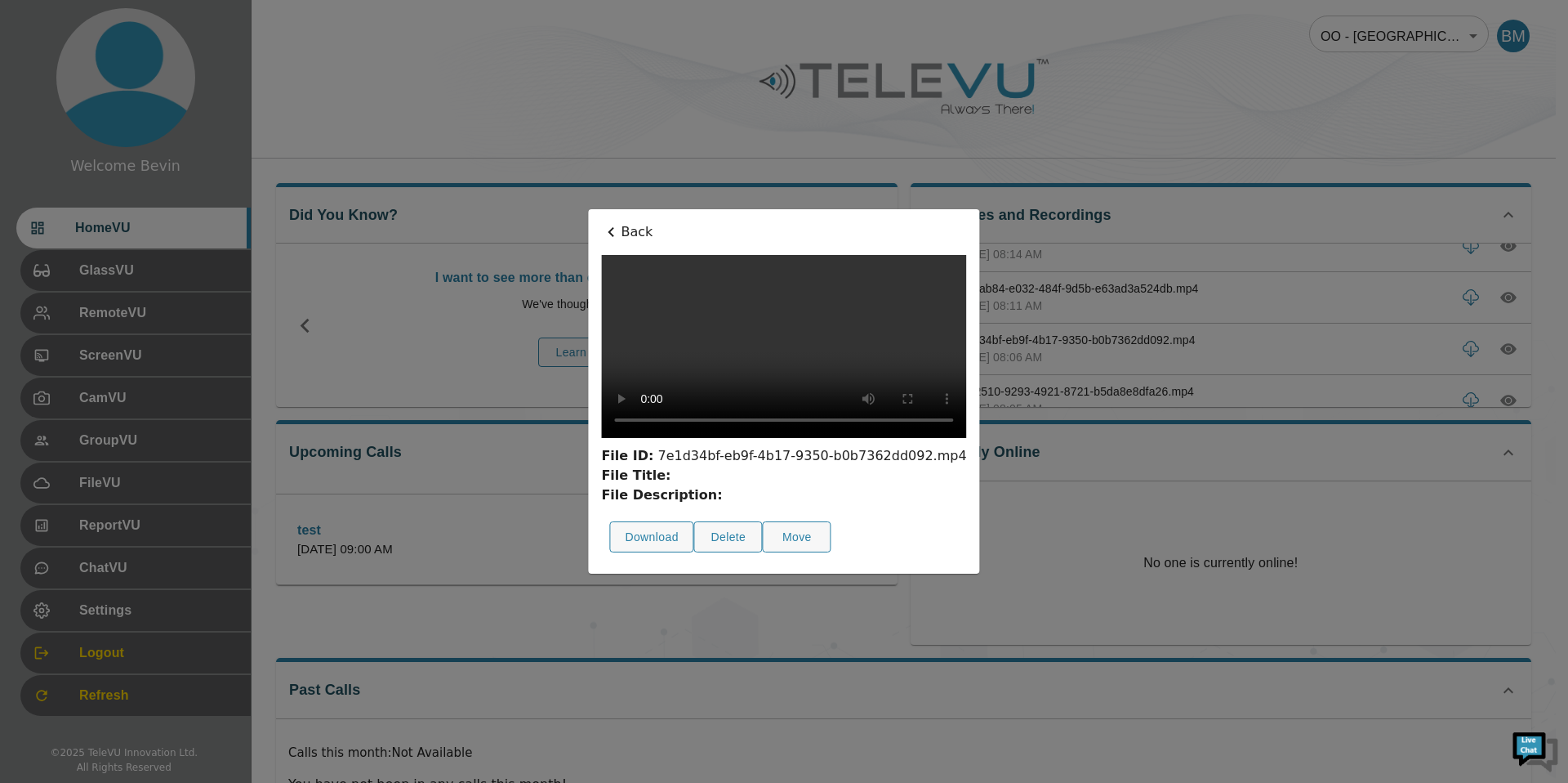
click at [601, 222] on p "Back" at bounding box center [784, 232] width 365 height 20
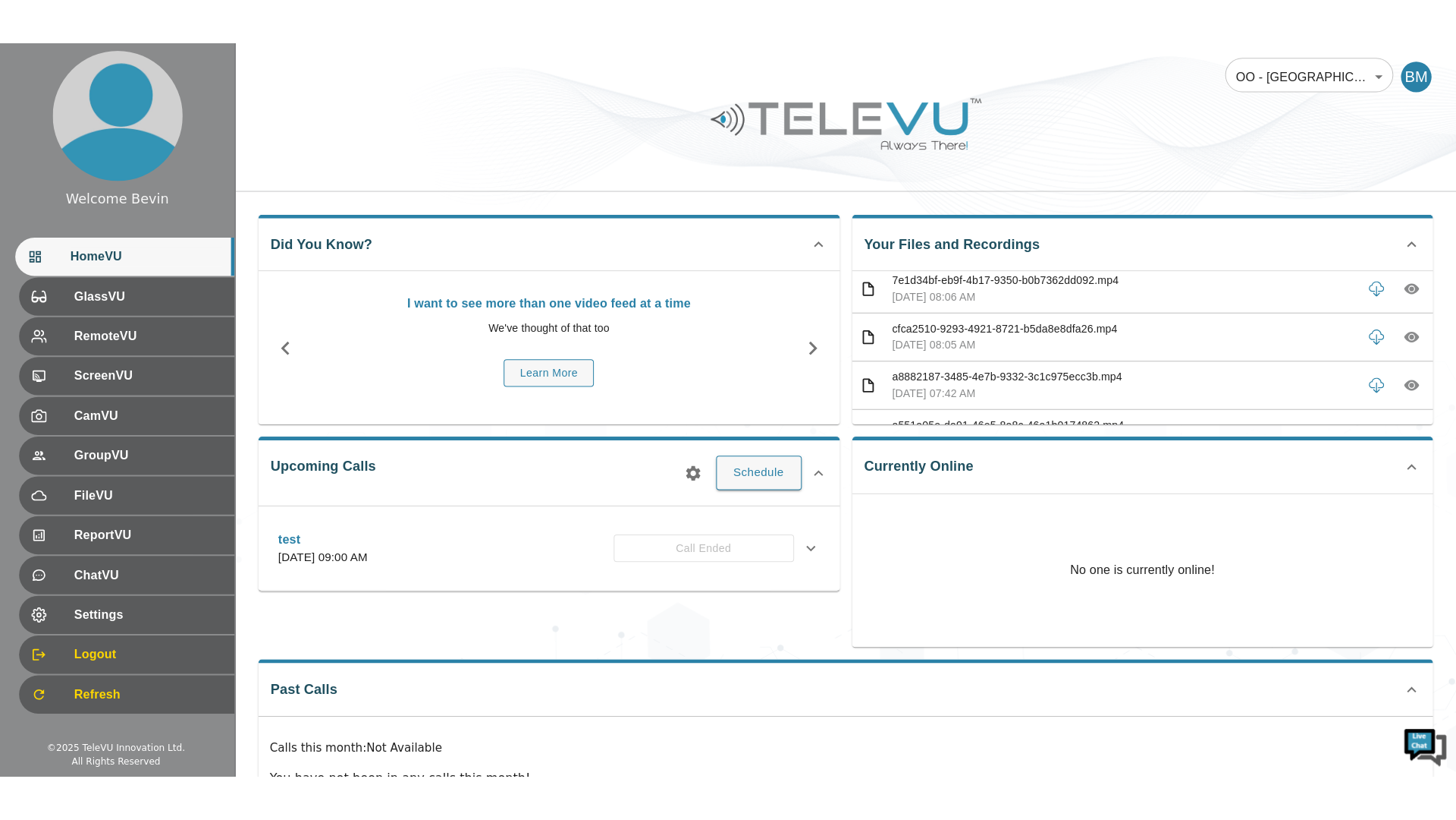
scroll to position [967, 0]
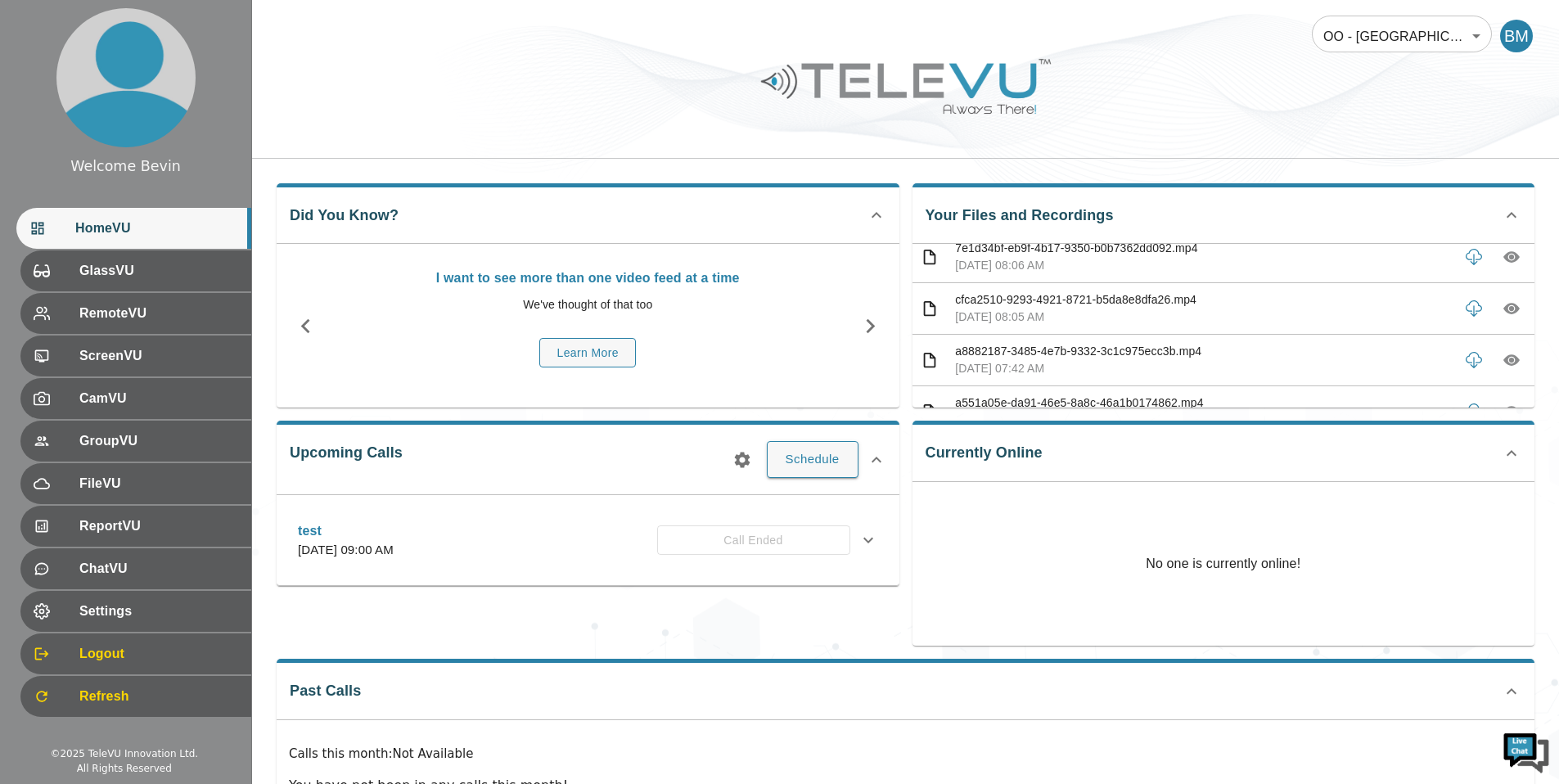
click at [1503, 356] on icon "button" at bounding box center [1511, 360] width 16 height 11
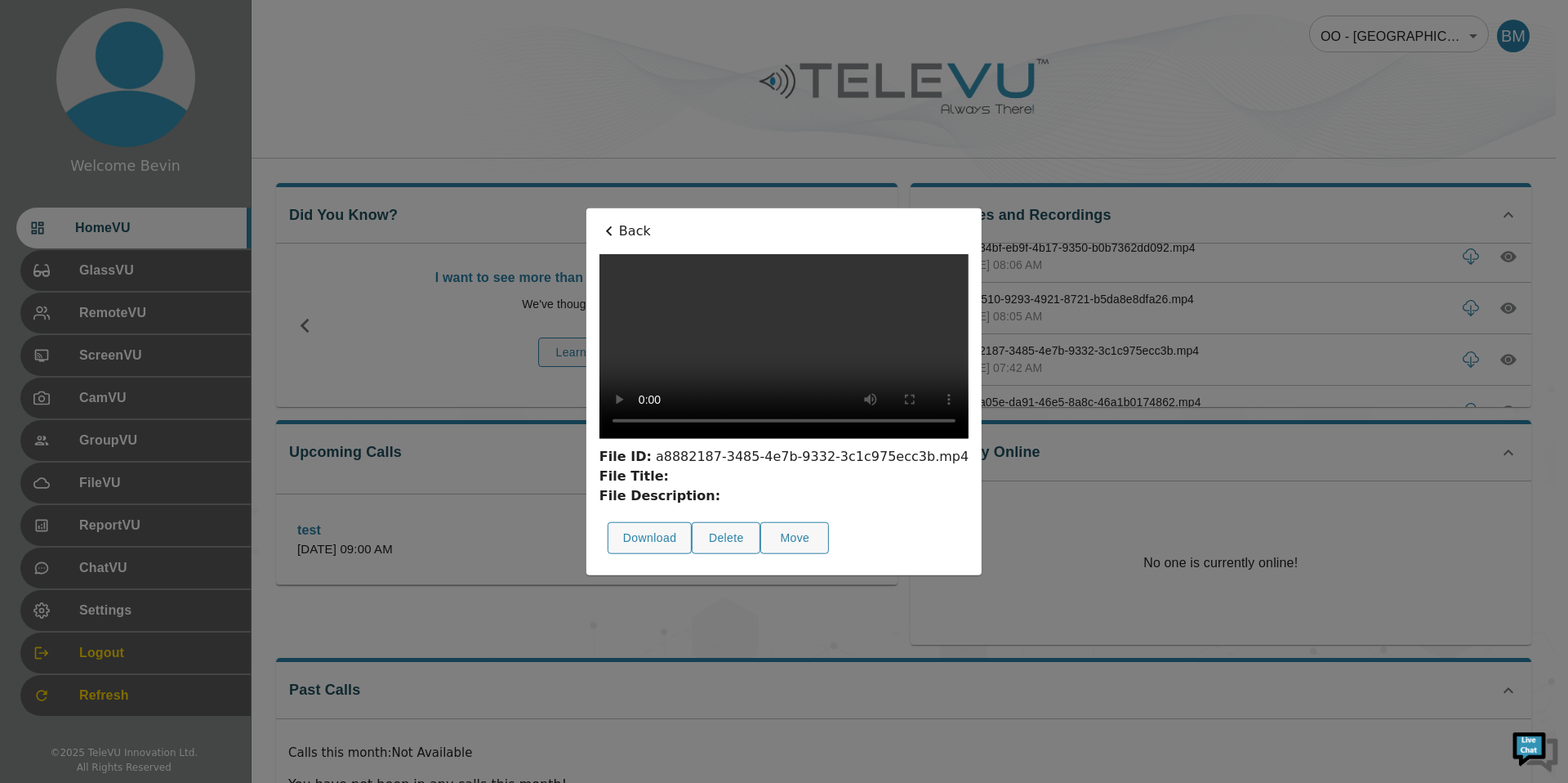
click at [751, 254] on video at bounding box center [784, 346] width 369 height 185
click at [736, 254] on video at bounding box center [784, 346] width 369 height 185
